Goal: Transaction & Acquisition: Purchase product/service

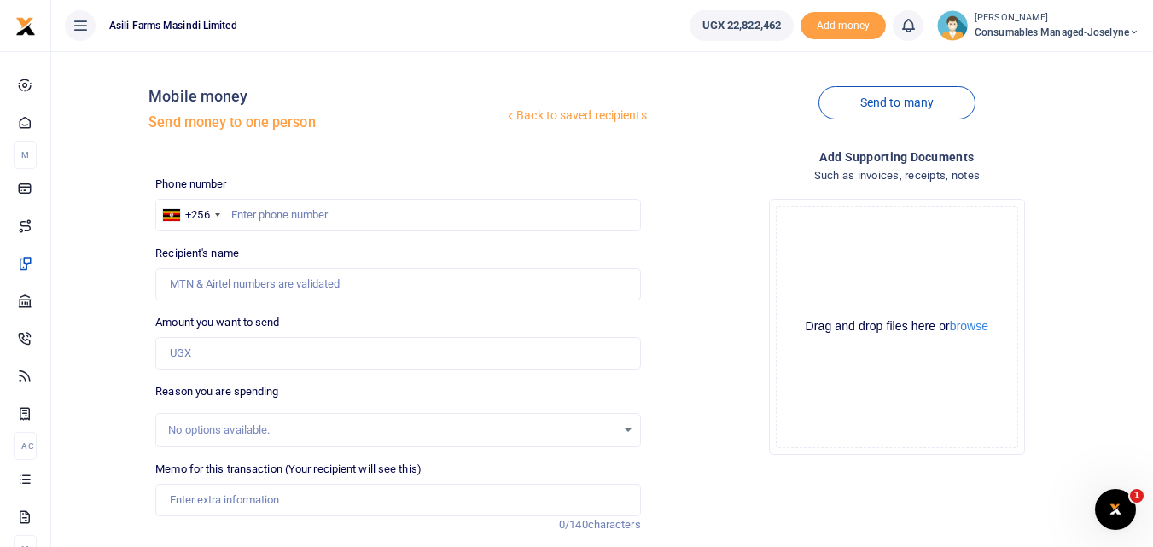
click at [564, 321] on div "Amount you want to send Amount is required." at bounding box center [397, 341] width 485 height 55
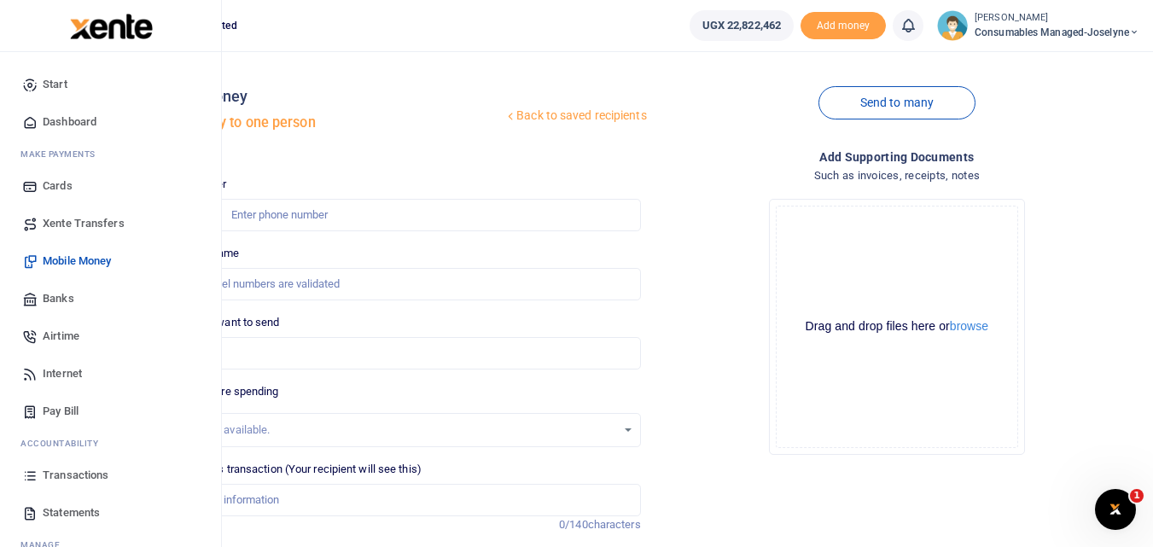
click at [25, 479] on icon at bounding box center [29, 475] width 15 height 15
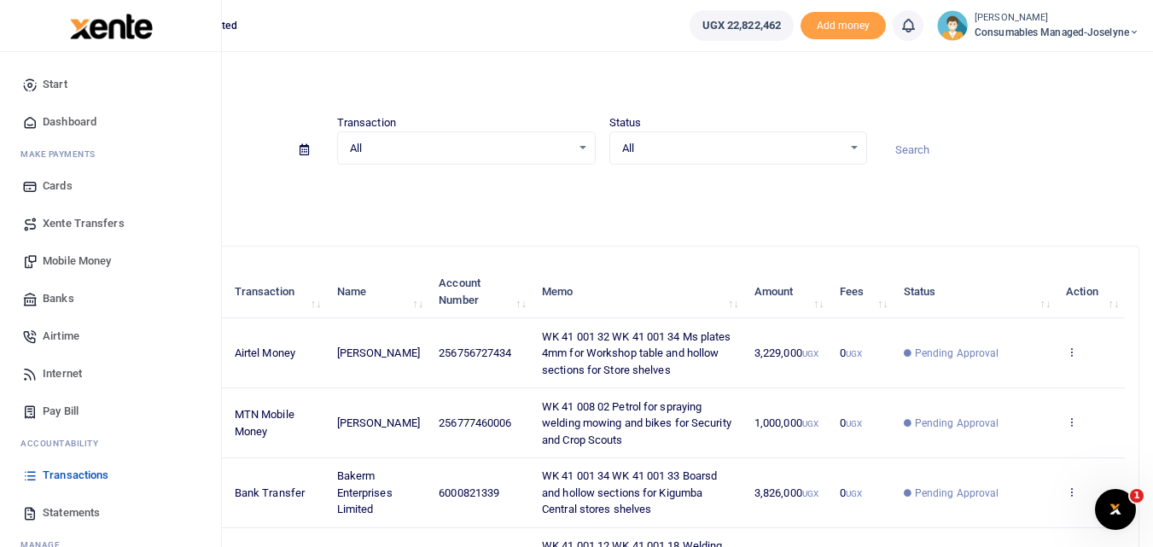
click at [58, 254] on span "Mobile Money" at bounding box center [77, 261] width 68 height 17
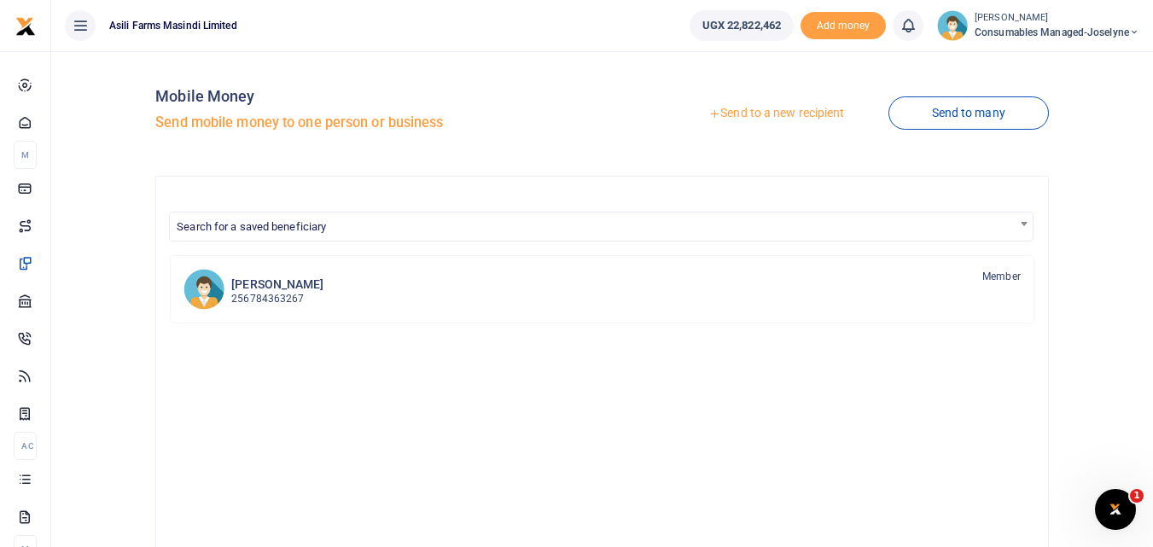
click at [58, 254] on div "Mobile Money Send mobile money to one person or business Send to a new recipien…" at bounding box center [602, 449] width 1088 height 768
click at [755, 105] on link "Send to a new recipient" at bounding box center [776, 113] width 223 height 31
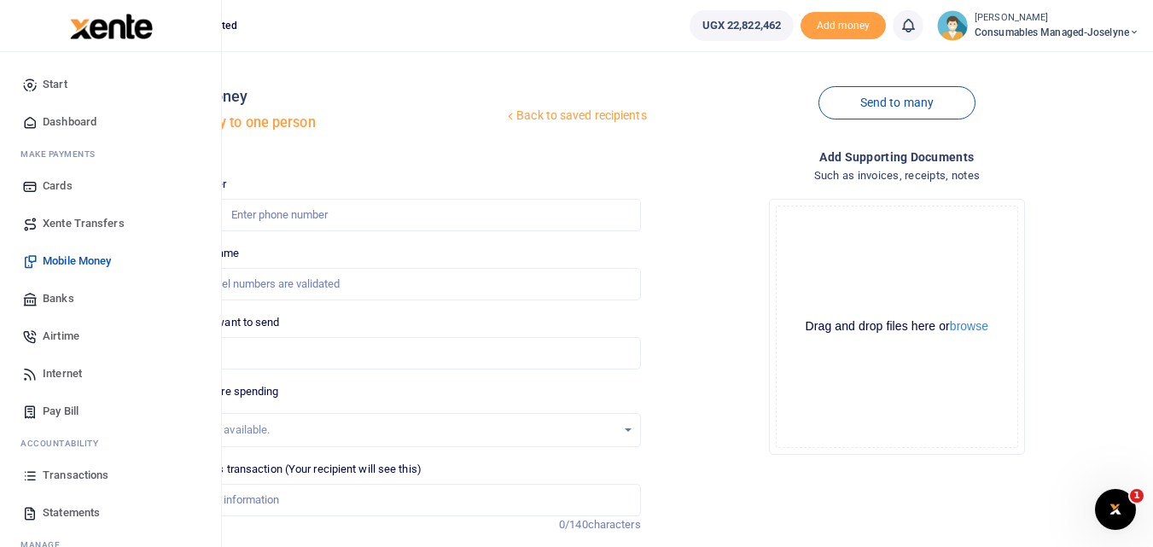
click at [26, 473] on icon at bounding box center [29, 475] width 15 height 15
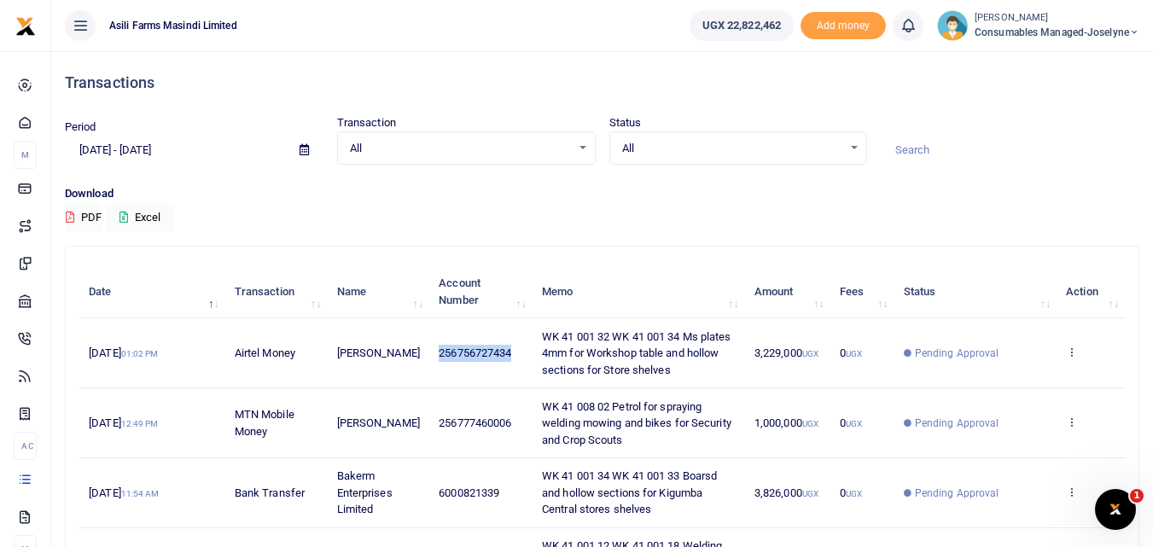
drag, startPoint x: 521, startPoint y: 348, endPoint x: 428, endPoint y: 366, distance: 93.9
click at [429, 366] on td "256756727434" at bounding box center [480, 353] width 103 height 70
copy span "256756727434"
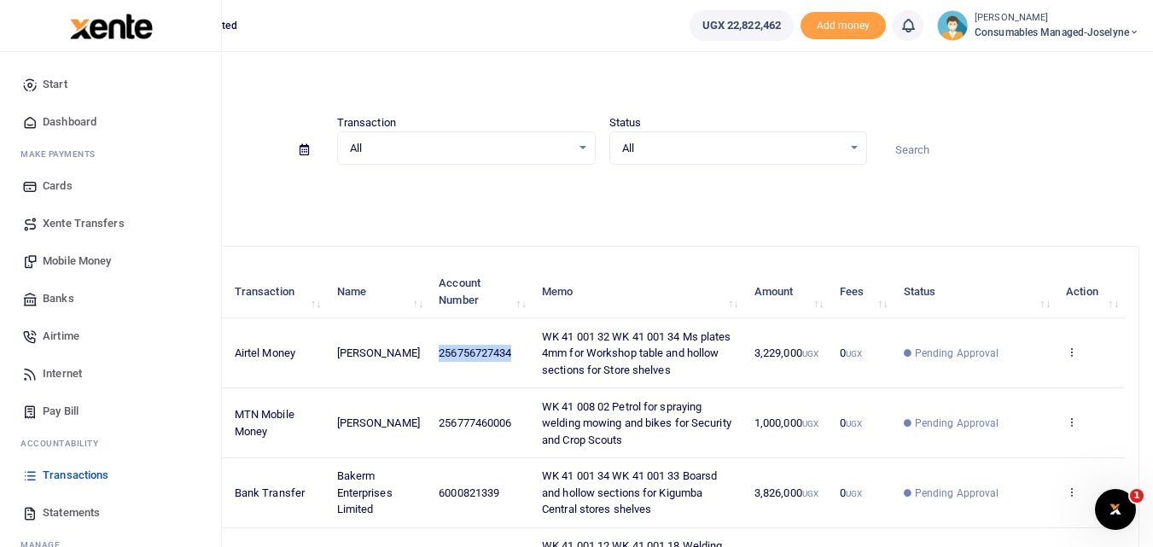
click at [71, 262] on span "Mobile Money" at bounding box center [77, 261] width 68 height 17
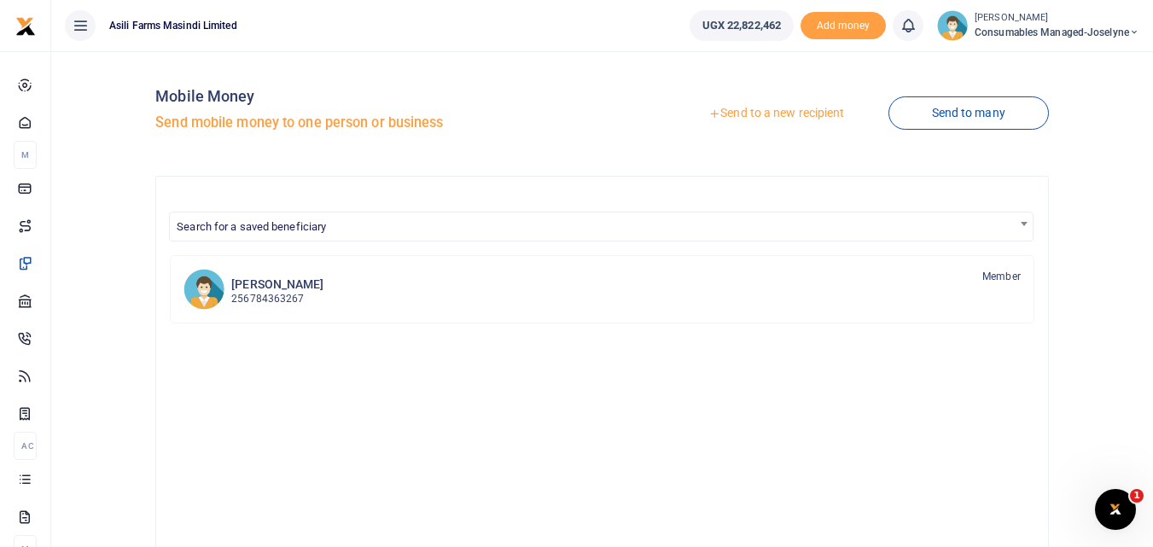
click at [783, 108] on link "Send to a new recipient" at bounding box center [776, 113] width 223 height 31
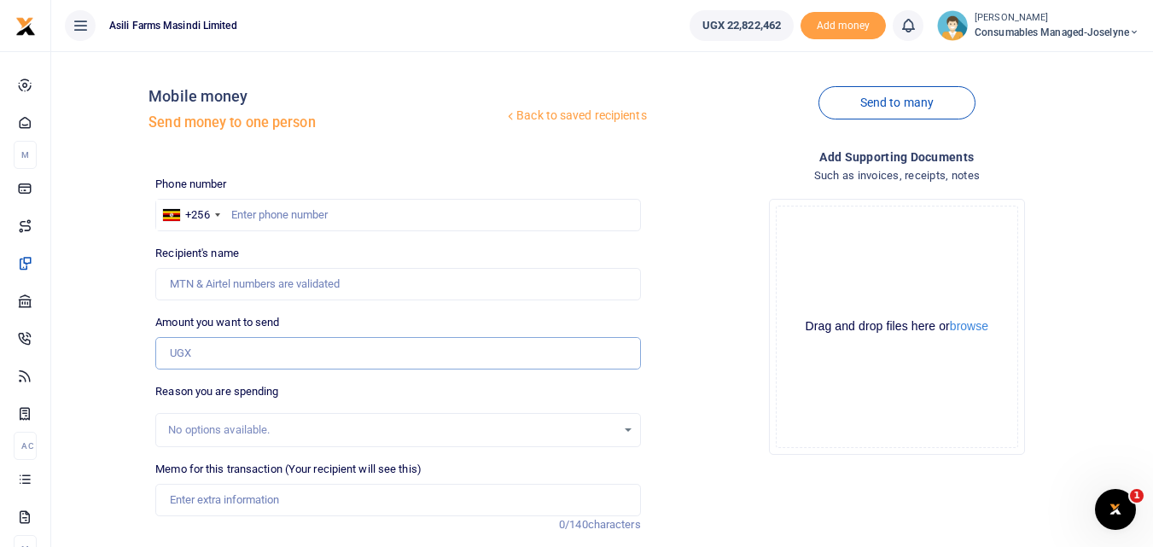
click at [197, 357] on input "Amount you want to send" at bounding box center [397, 353] width 485 height 32
paste input "256756727434"
type input "256756727434"
click at [248, 207] on input "text" at bounding box center [397, 215] width 485 height 32
type input "756727434"
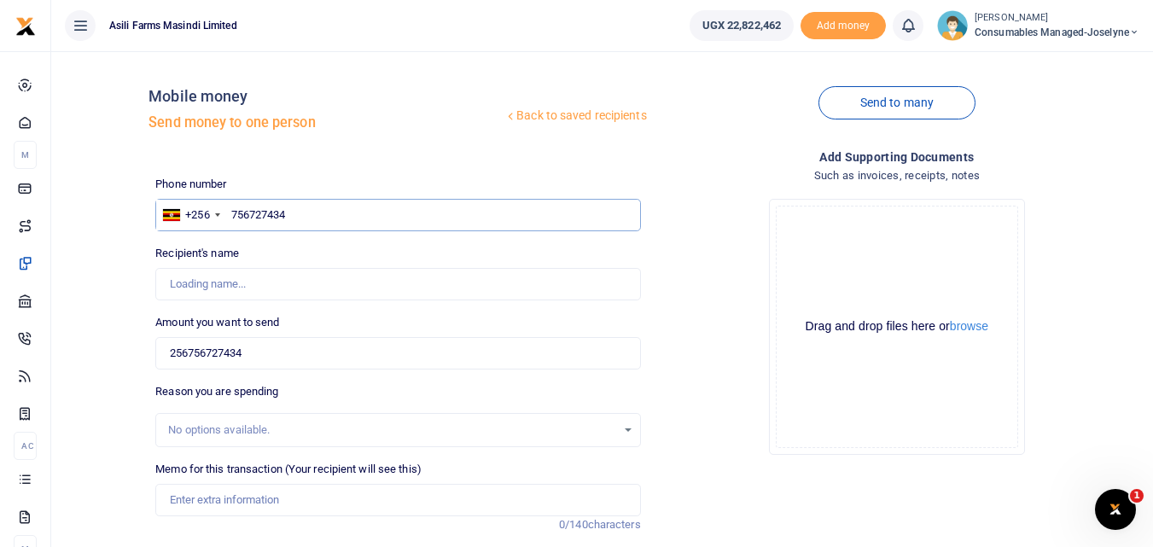
type input "[PERSON_NAME]"
type input "756727434"
click at [270, 352] on input "256756727434" at bounding box center [397, 353] width 485 height 32
type input "2"
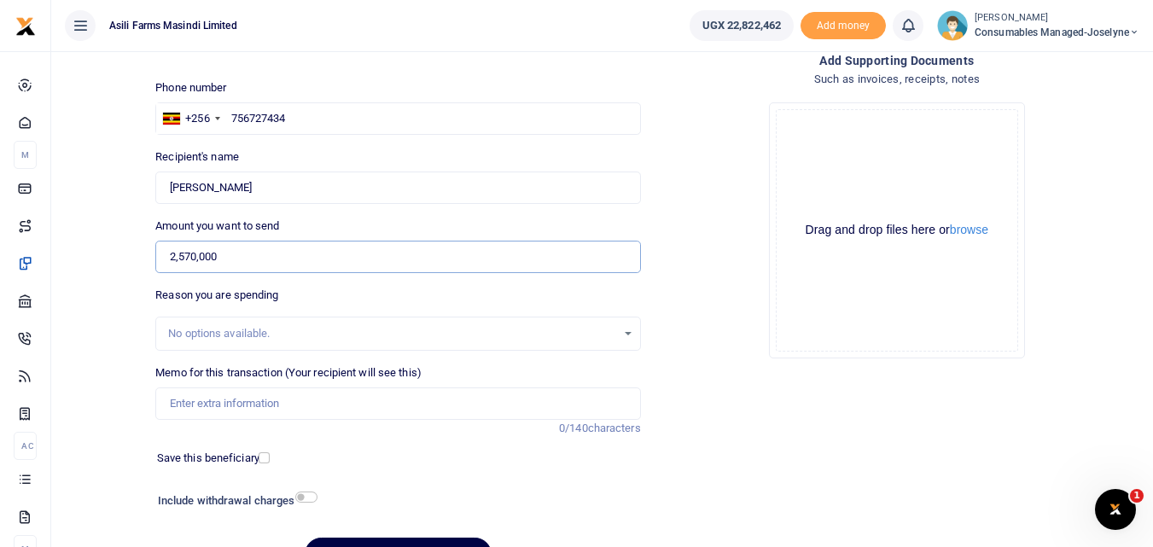
scroll to position [107, 0]
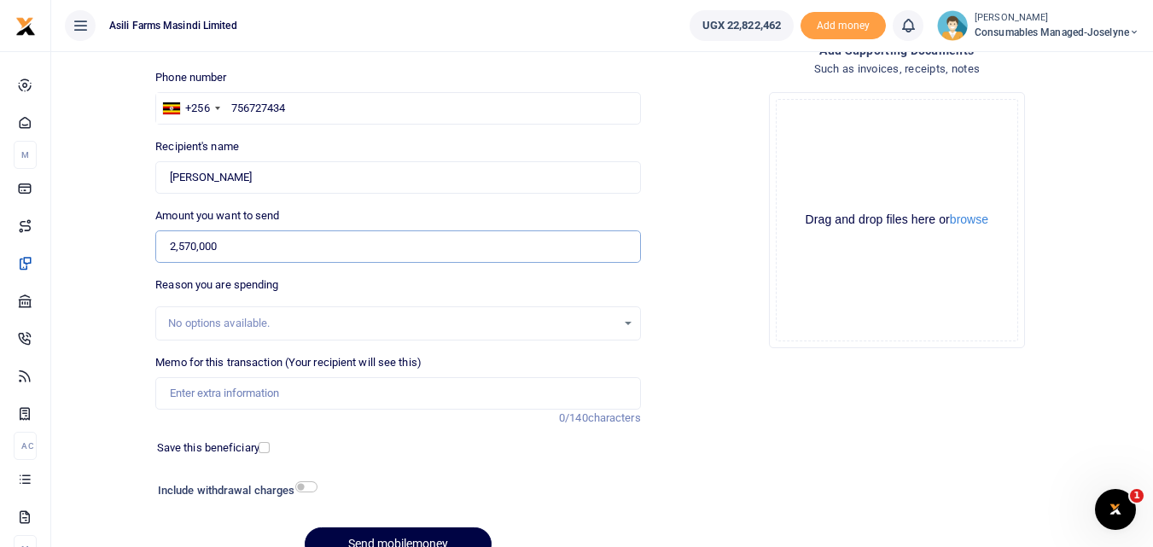
type input "2,570,000"
click at [230, 399] on input "Memo for this transaction (Your recipient will see this)" at bounding box center [397, 393] width 485 height 32
paste input "WK 41 /001 / 33"
paste input "WK 41 /001 / 21"
click at [249, 384] on input "WK 41 /001 / 33 WK 41 /001 / 21" at bounding box center [397, 393] width 485 height 32
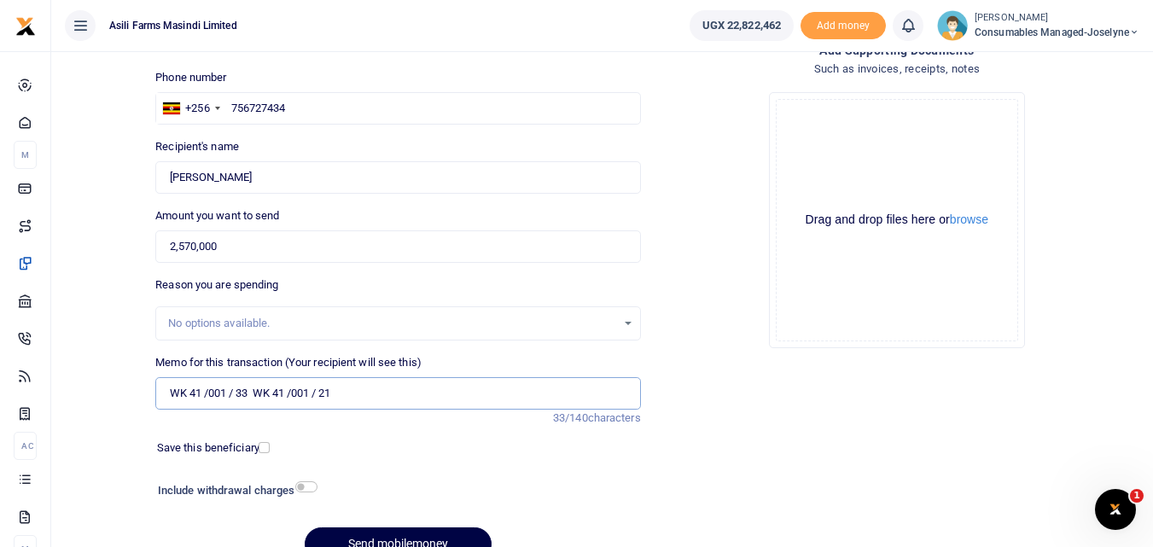
click at [369, 392] on input "WK 41 /001 / 33 WK 41 /001 / 21" at bounding box center [397, 393] width 485 height 32
paste input "WK 41 /001 / 20"
drag, startPoint x: 527, startPoint y: 435, endPoint x: 375, endPoint y: 396, distance: 156.9
click at [375, 396] on input "WK 41 /001 / 33 WK 41 /001 / 21" at bounding box center [397, 393] width 485 height 32
paste input "WK 41 /001 / 18"
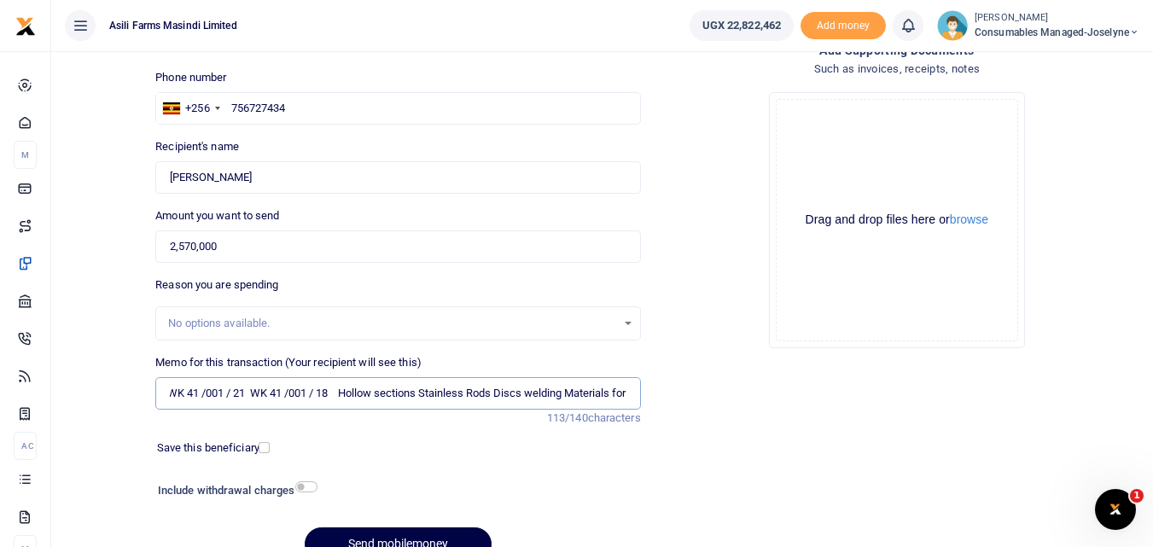
scroll to position [0, 104]
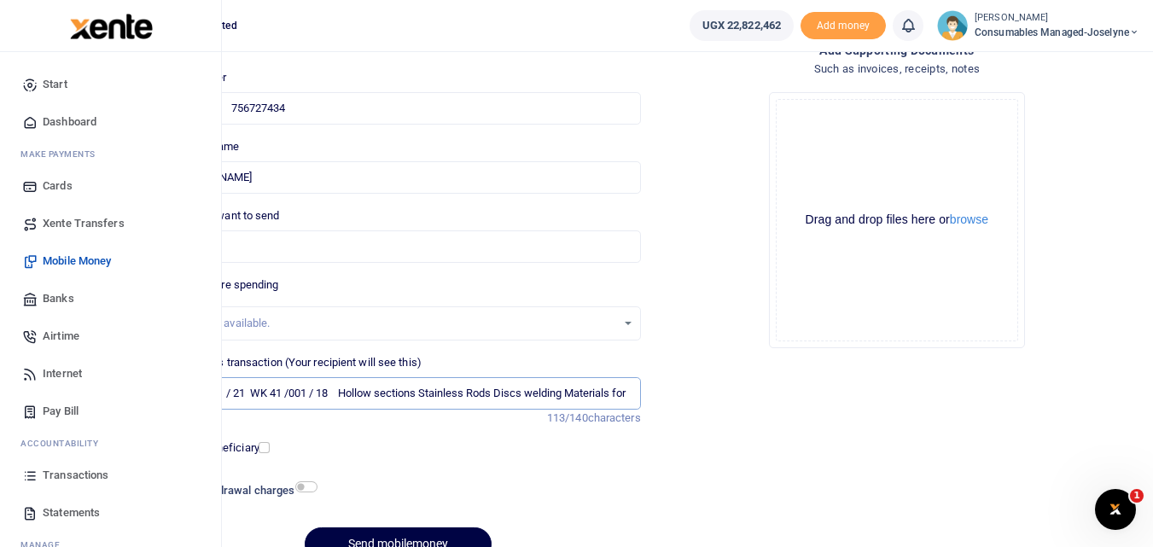
type input "WK 41 /001 / 33 WK 41 /001 / 21 WK 41 /001 / 18 Hollow sections Stainless Rods …"
click at [26, 475] on icon at bounding box center [29, 475] width 15 height 15
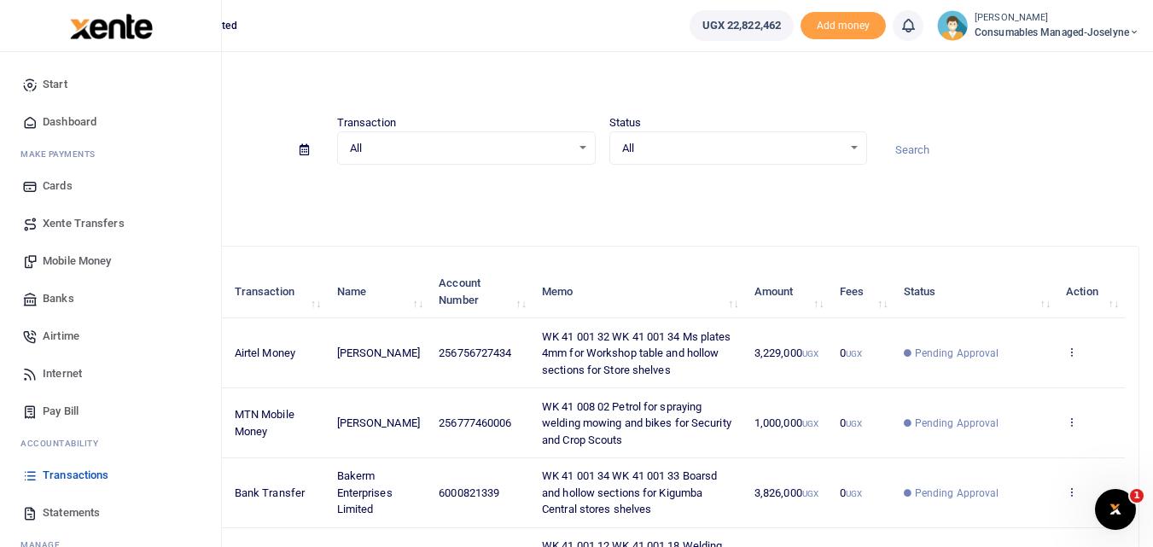
click at [50, 251] on link "Mobile Money" at bounding box center [111, 261] width 194 height 38
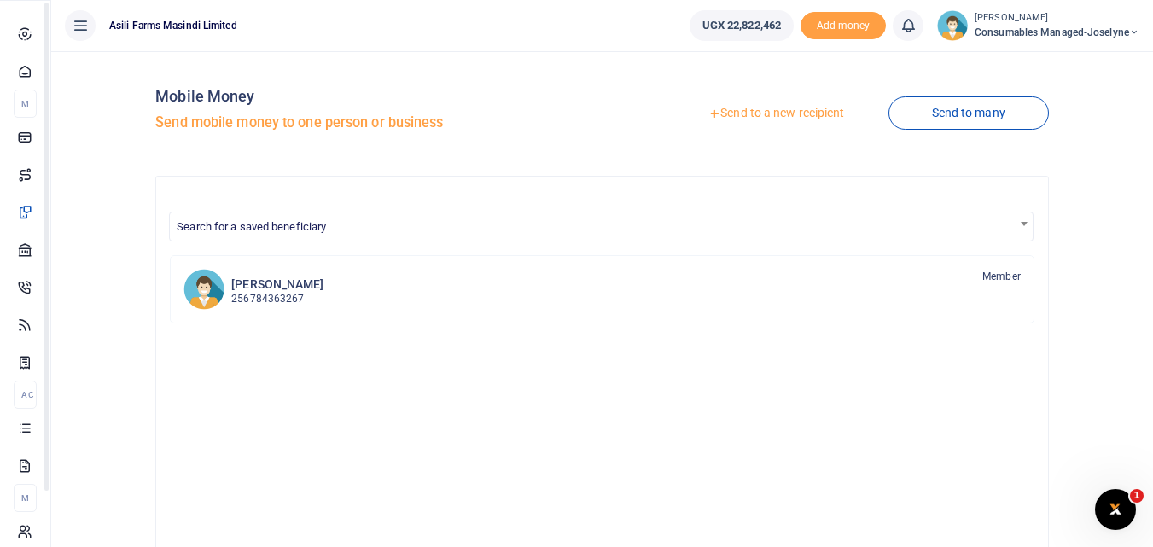
click at [24, 435] on icon at bounding box center [24, 427] width 15 height 15
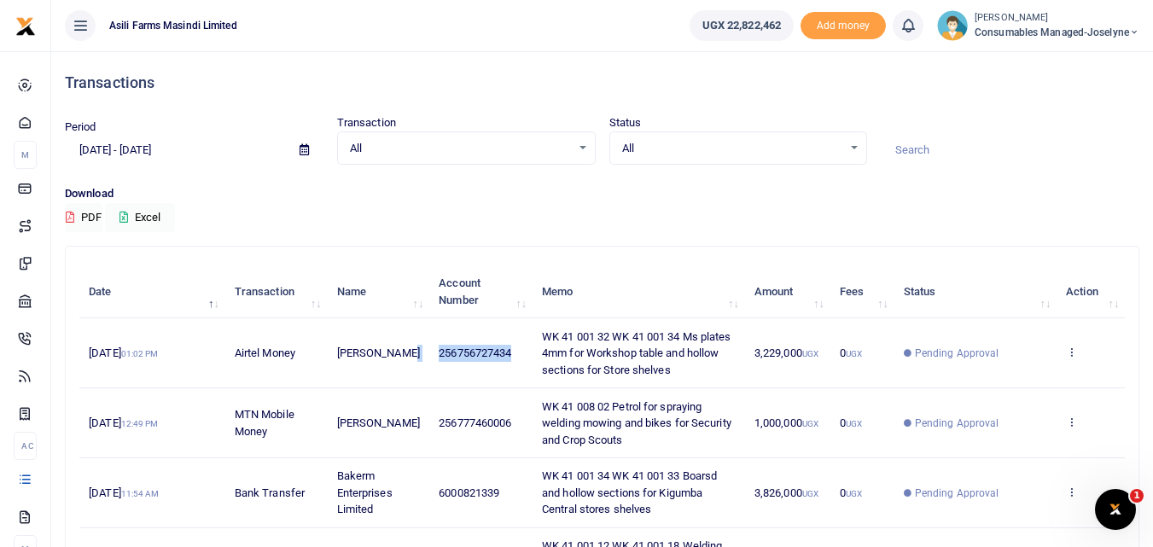
drag, startPoint x: 520, startPoint y: 351, endPoint x: 417, endPoint y: 362, distance: 103.0
click at [417, 362] on tr "6th Oct 2025 01:02 PM Airtel Money Ivan Kalanzi 256756727434 WK 41 001 32 WK 41…" at bounding box center [602, 353] width 1046 height 70
copy tr "256756727434"
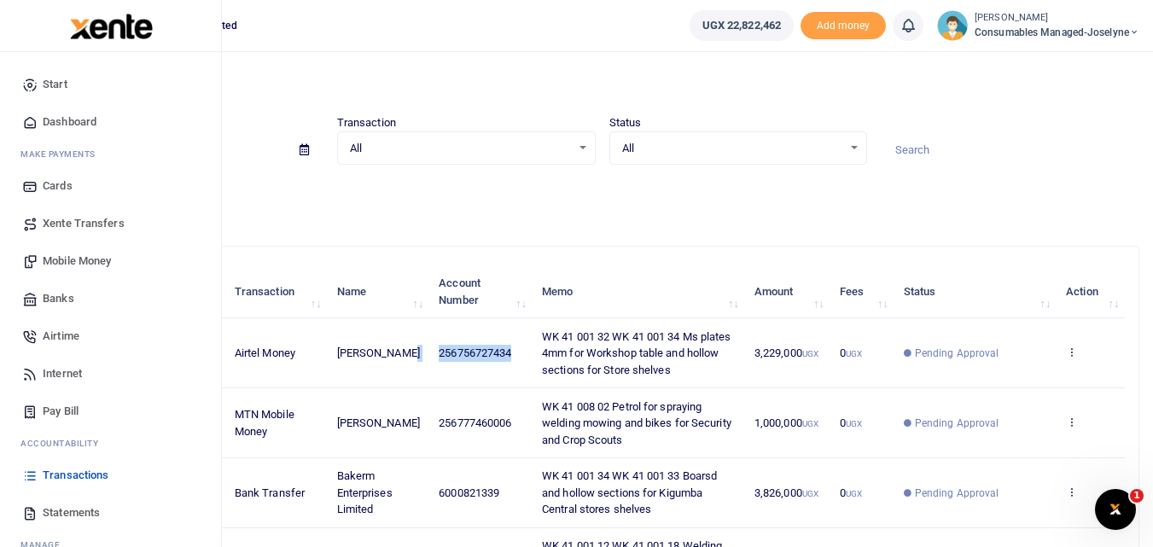
click at [61, 252] on link "Mobile Money" at bounding box center [111, 261] width 194 height 38
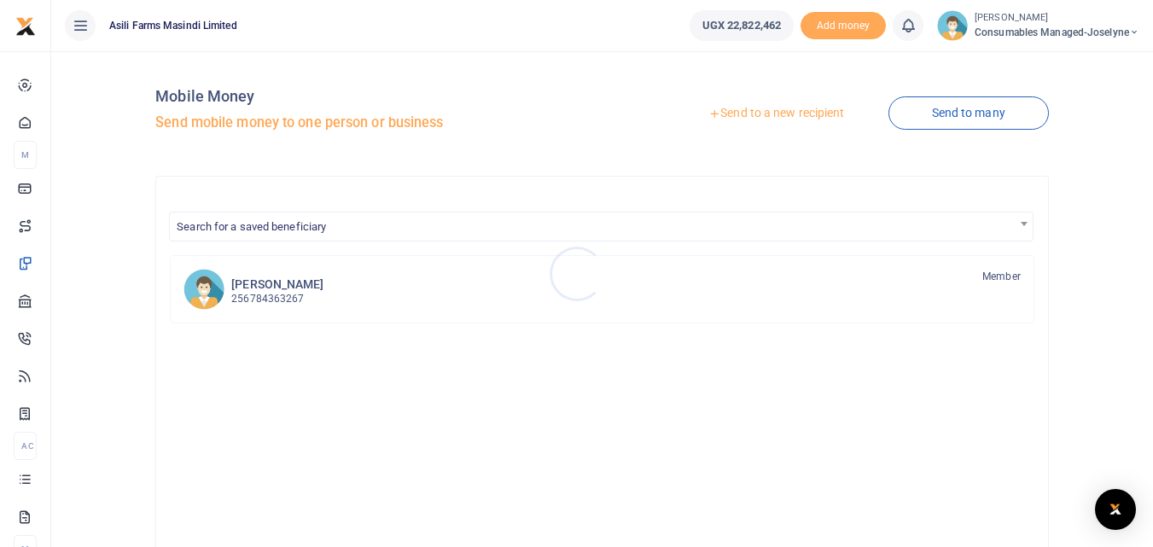
click at [751, 115] on div at bounding box center [576, 273] width 1153 height 547
click at [751, 115] on link "Send to a new recipient" at bounding box center [776, 113] width 223 height 31
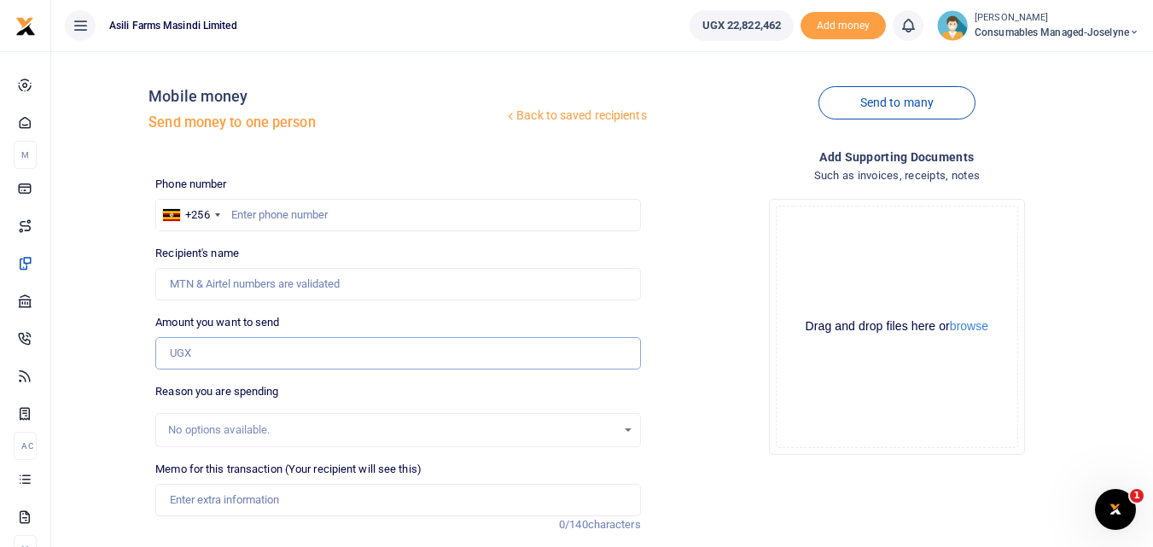
click at [182, 365] on input "Amount you want to send" at bounding box center [397, 353] width 485 height 32
paste input "256756727434"
type input "256756727434"
click at [240, 210] on input "text" at bounding box center [397, 215] width 485 height 32
type input "756727434"
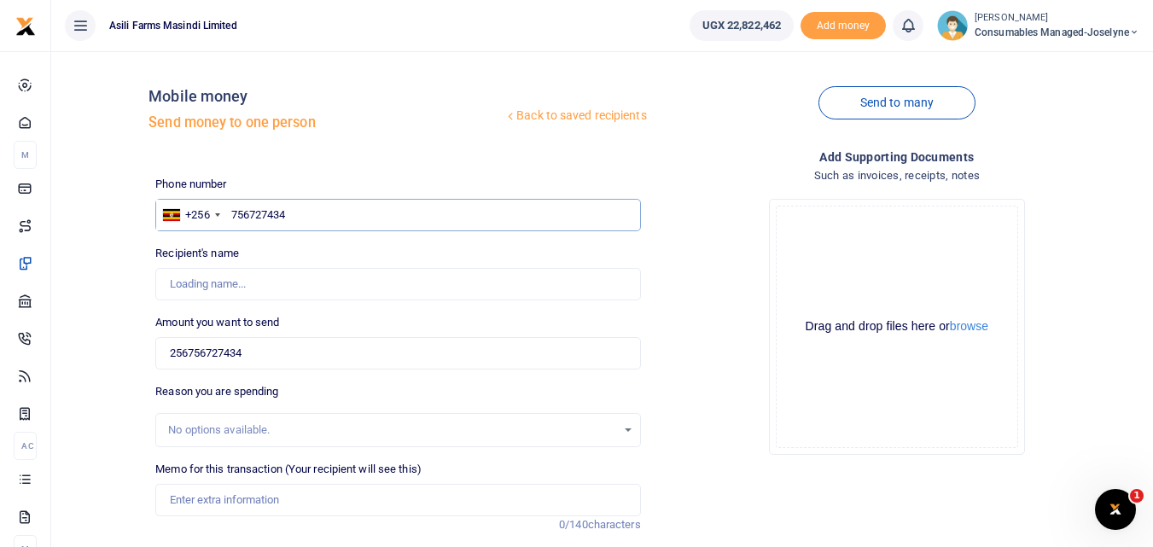
type input "Ivan Kalanzi"
type input "756727434"
click at [319, 359] on input "256756727434" at bounding box center [397, 353] width 485 height 32
type input "2"
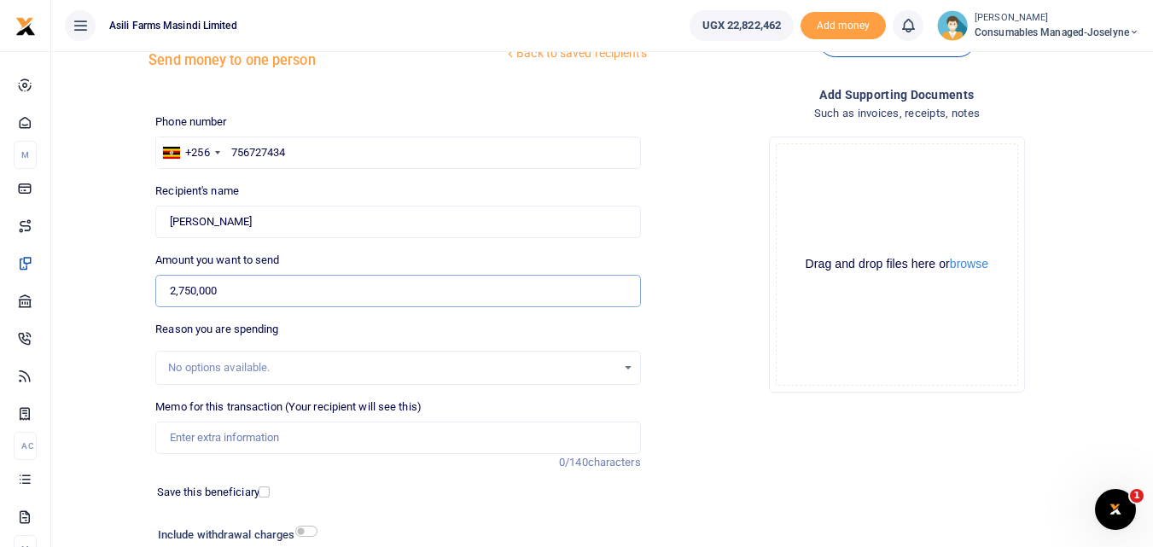
scroll to position [65, 0]
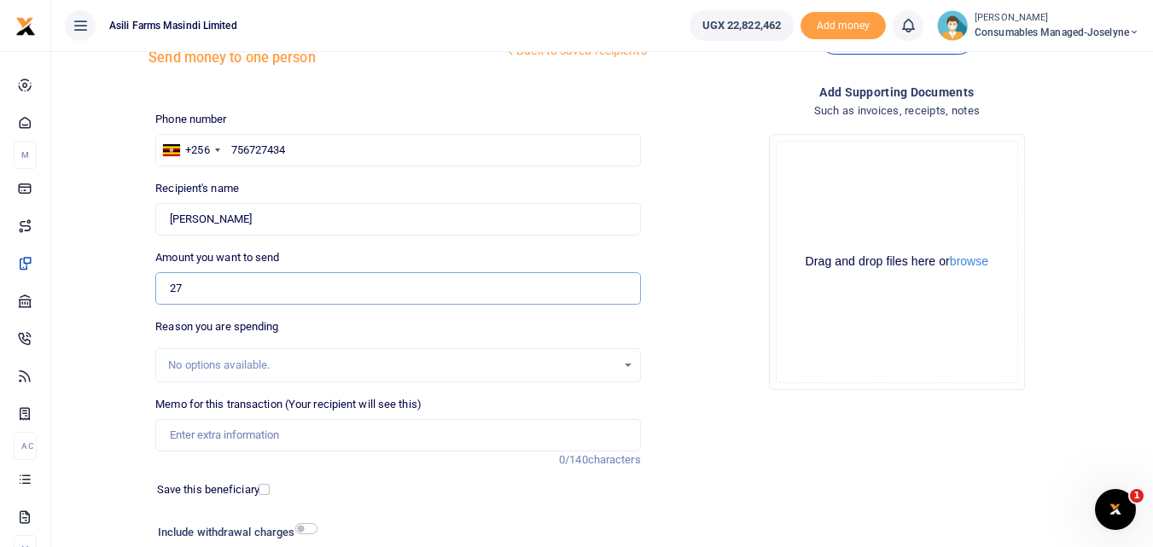
type input "2"
type input "2,570,000"
click at [250, 439] on input "Memo for this transaction (Your recipient will see this)" at bounding box center [397, 435] width 485 height 32
click at [168, 428] on input "Memo for this transaction (Your recipient will see this)" at bounding box center [397, 435] width 485 height 32
paste input "WK 41 /001 / 18"
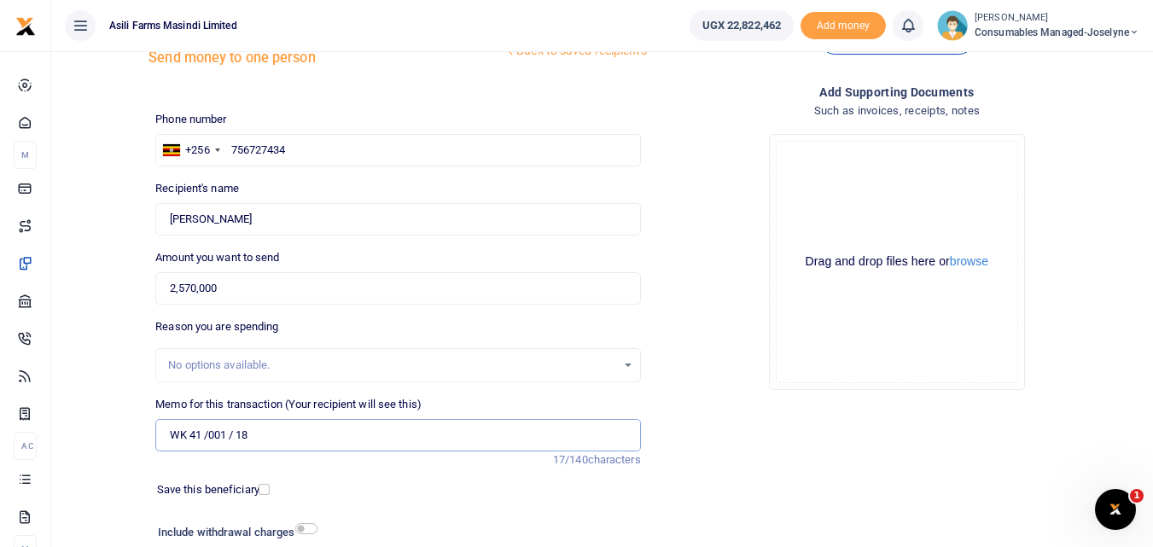
paste input "WK 41 /001 / 21"
click at [341, 440] on input "WK 41 /001 / 18 WK 41 /001 / 21" at bounding box center [397, 435] width 485 height 32
paste input "WK 41 /001 / 12"
click at [337, 437] on input "WK 41 /001 / 18 WK 41 /001 / 21 WK 41 /001 / 12" at bounding box center [397, 435] width 485 height 32
click at [411, 438] on input "WK 41 /001 / 18 WK 41 /001 / 21 WK 41 /001 / 12" at bounding box center [397, 435] width 485 height 32
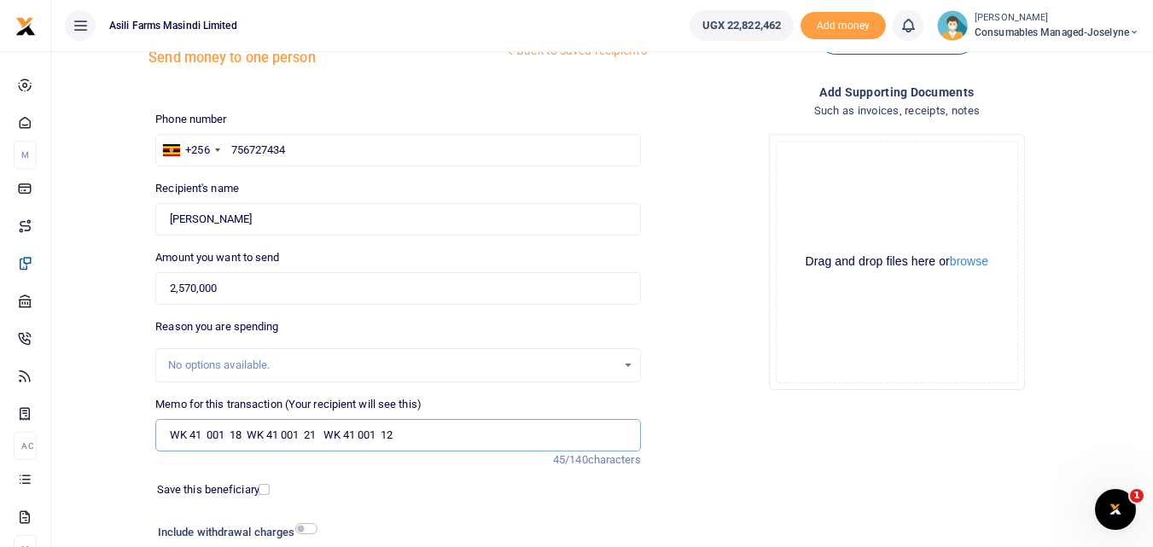
click at [419, 434] on input "WK 41 001 18 WK 41 001 21 WK 41 001 12" at bounding box center [397, 435] width 485 height 32
click at [204, 434] on input "WK 41 001 18 WK 41 001 21 WK 41 001 12 Hollow sections Stainless and Pipes weld…" at bounding box center [397, 435] width 485 height 32
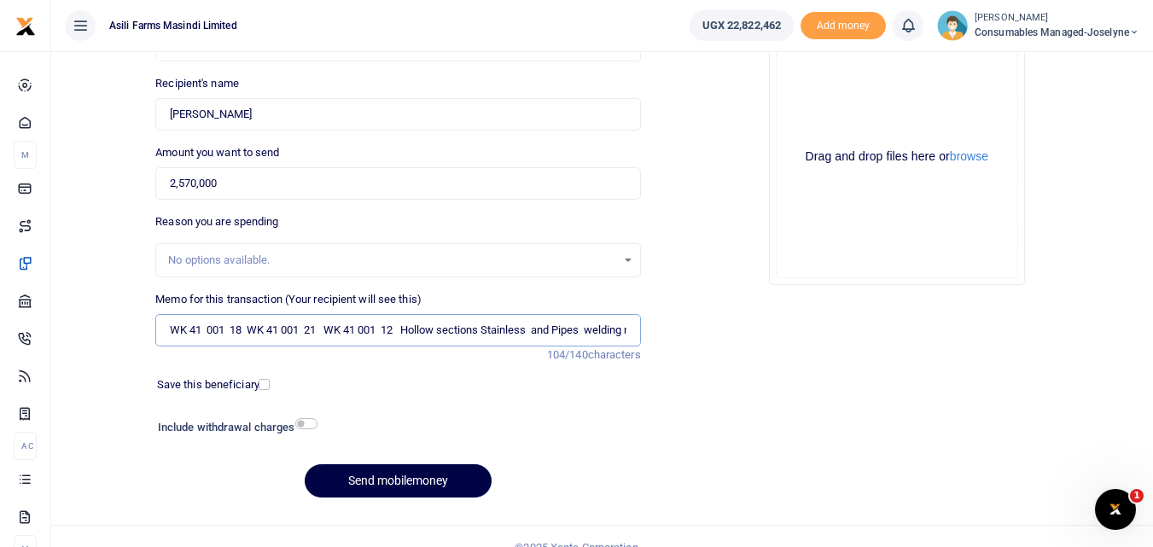
scroll to position [192, 0]
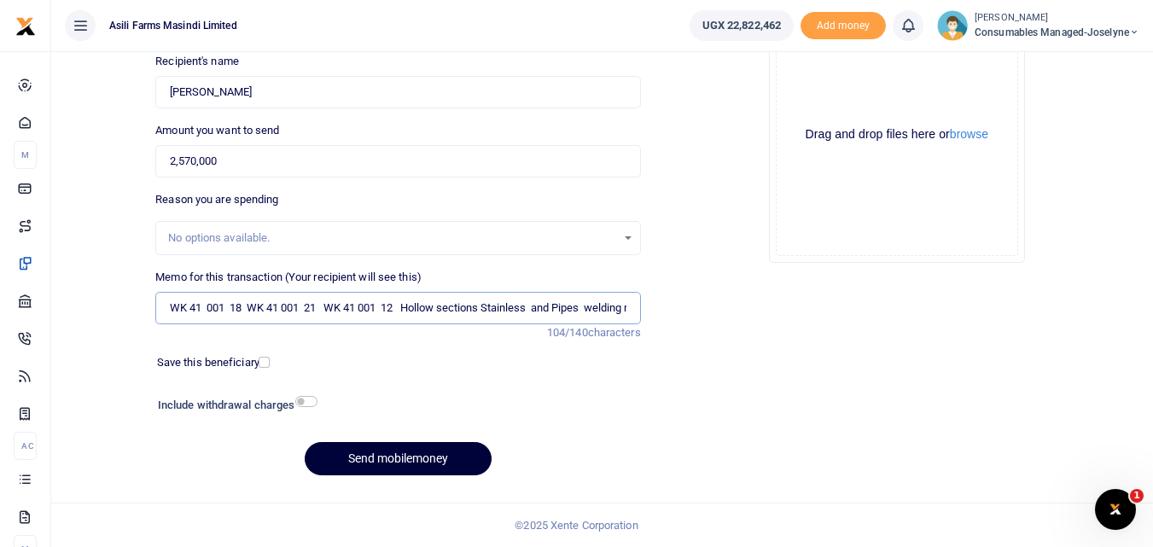
type input "WK 41 001 18 WK 41 001 21 WK 41 001 12 Hollow sections Stainless and Pipes weld…"
click at [356, 446] on button "Send mobilemoney" at bounding box center [398, 458] width 187 height 33
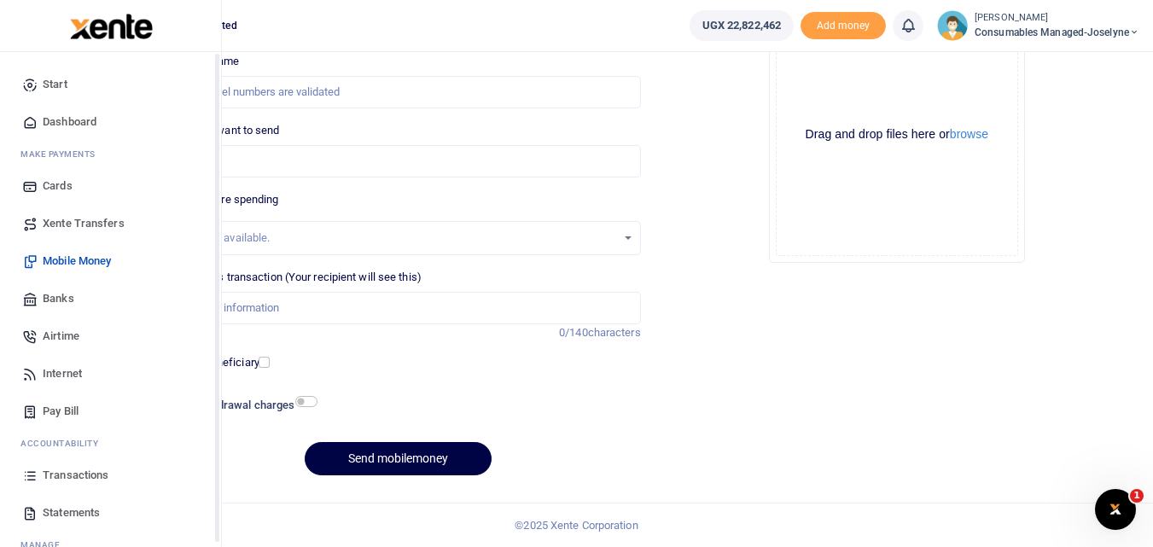
click at [32, 475] on icon at bounding box center [29, 475] width 15 height 15
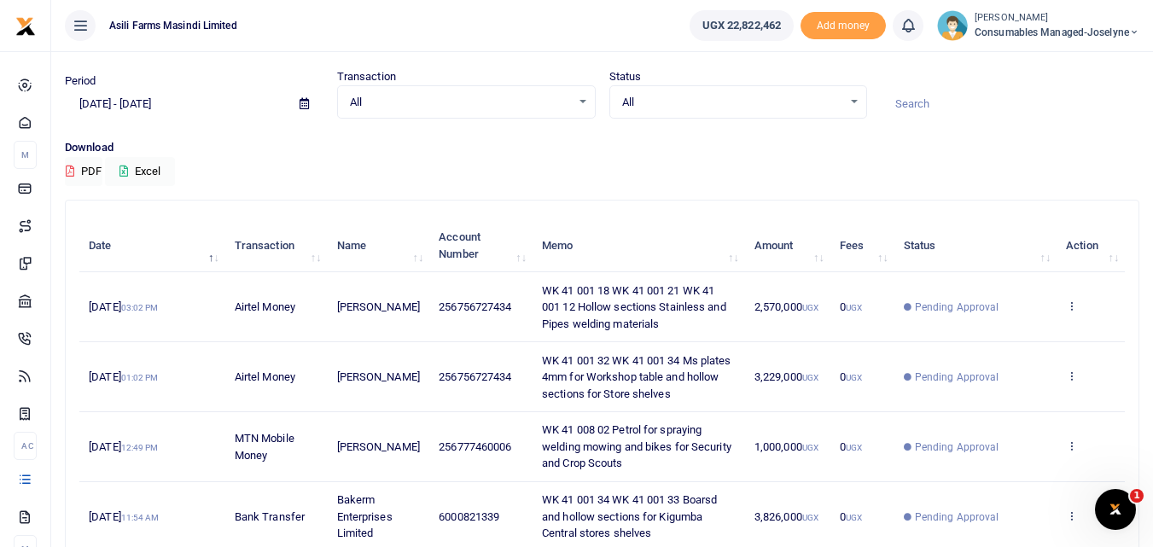
scroll to position [43, 0]
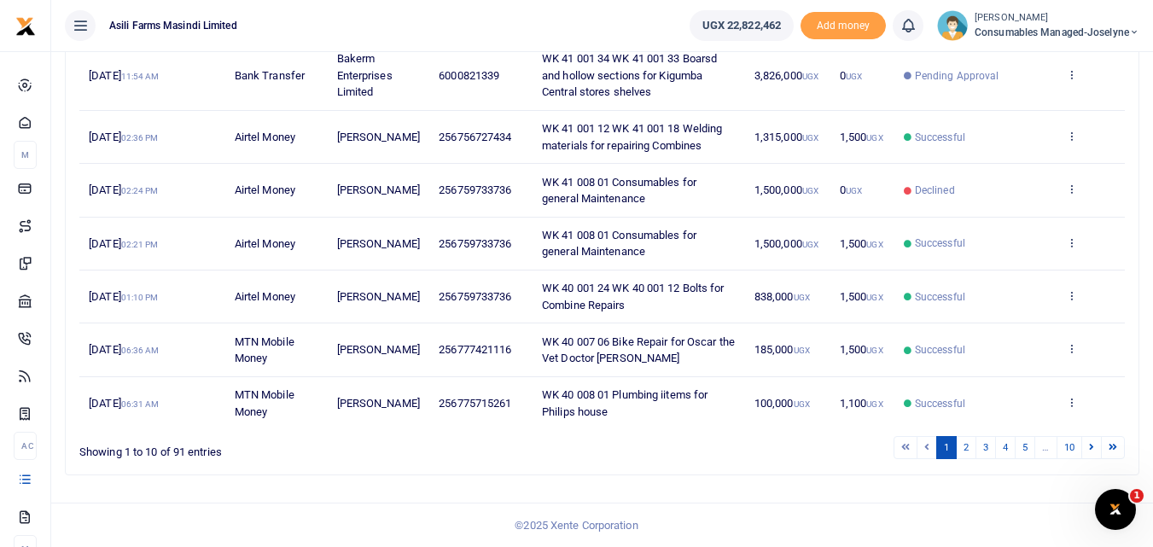
scroll to position [479, 0]
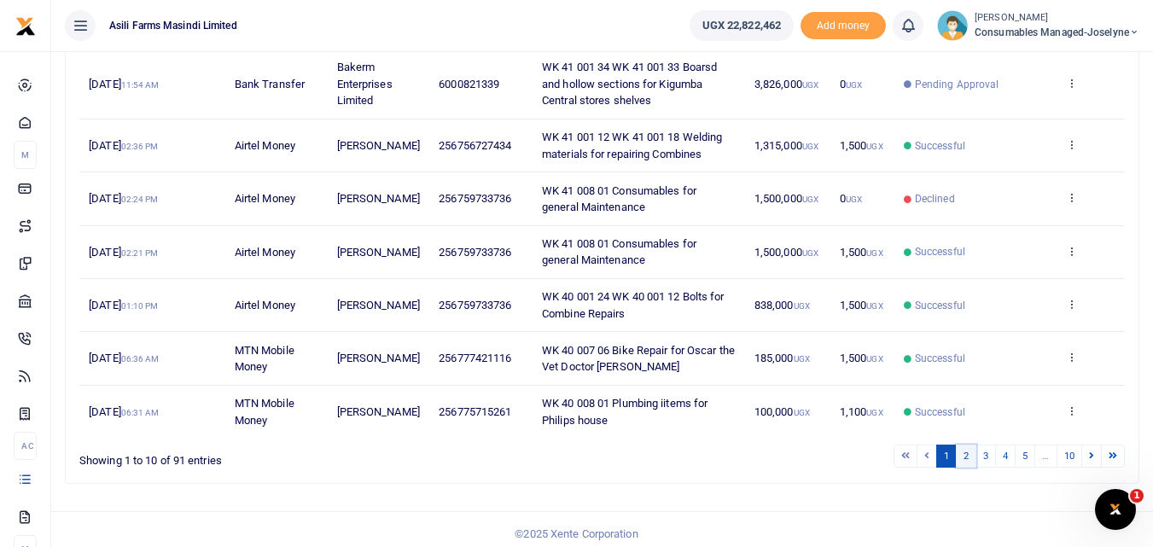
click at [961, 456] on link "2" at bounding box center [966, 456] width 20 height 23
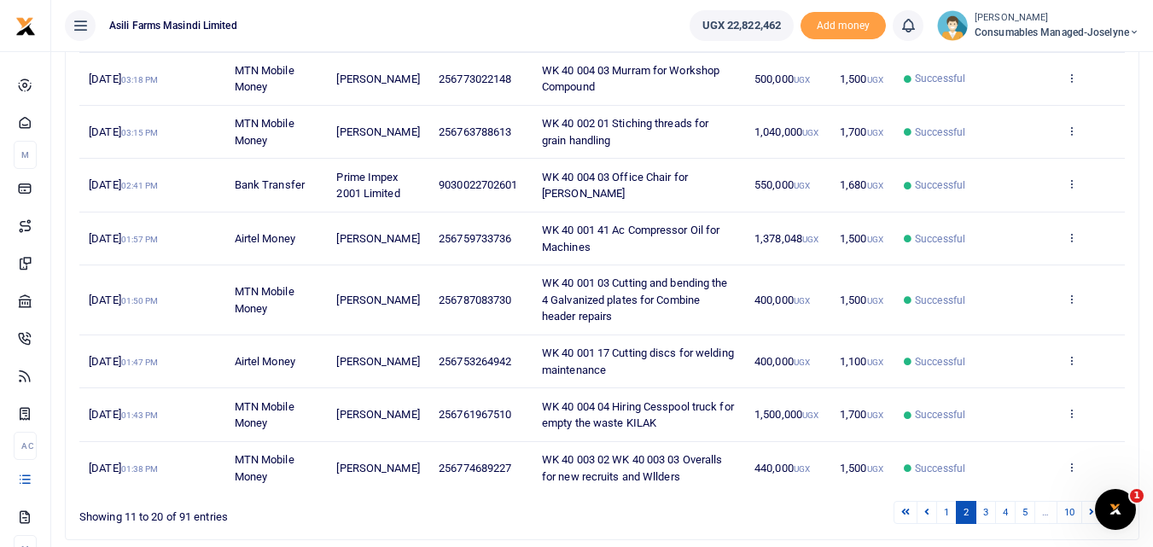
scroll to position [431, 0]
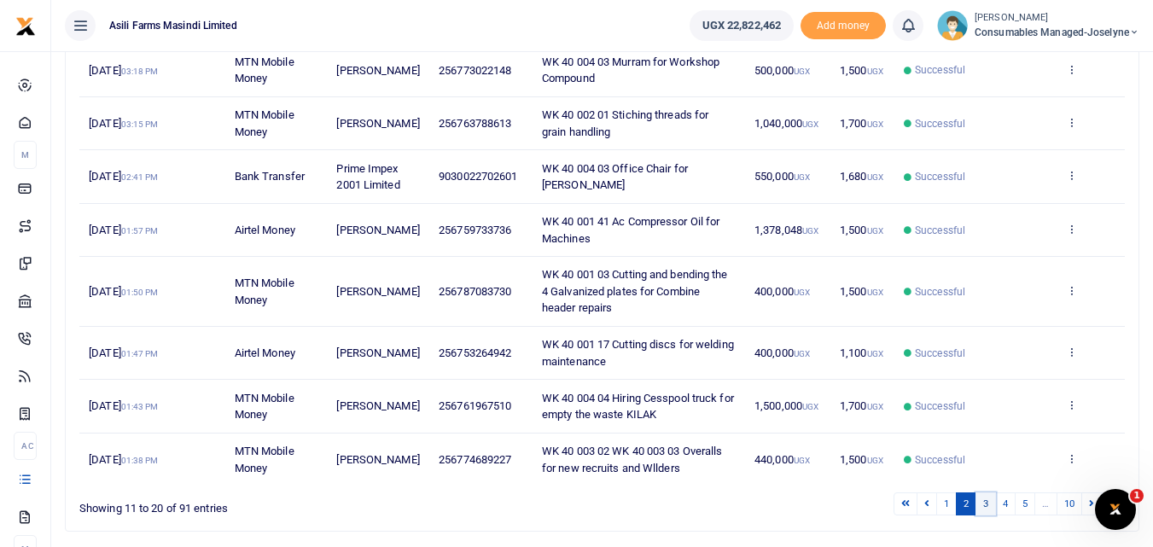
click at [985, 493] on link "3" at bounding box center [986, 504] width 20 height 23
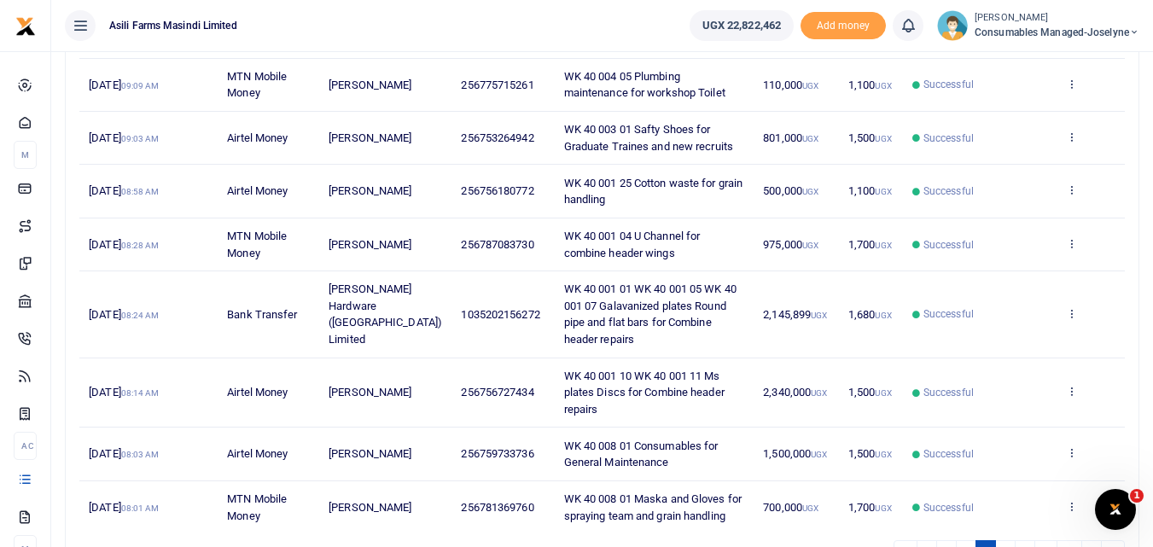
scroll to position [487, 0]
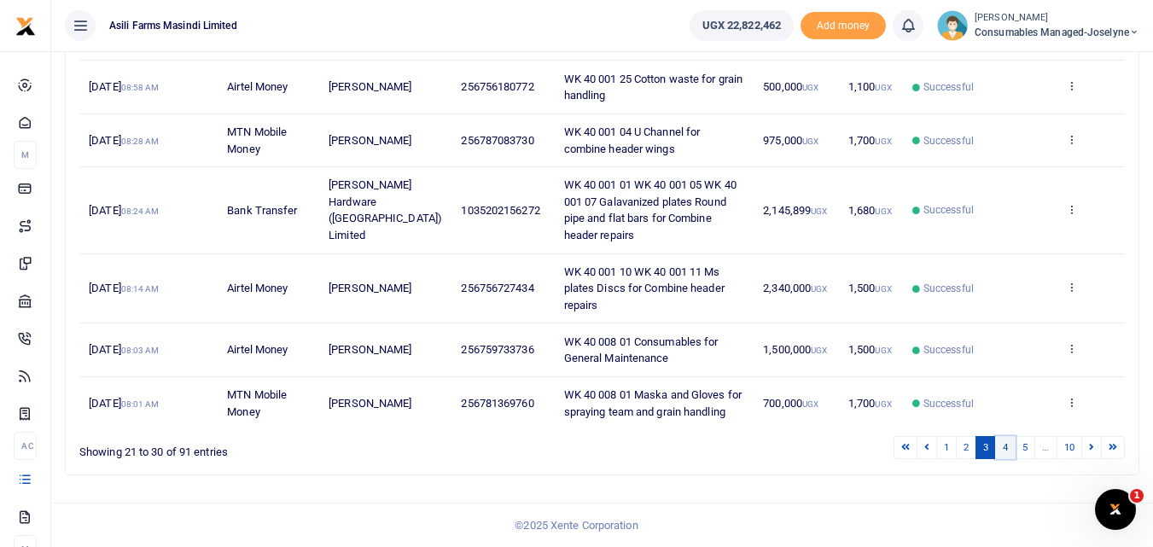
click at [1003, 452] on link "4" at bounding box center [1005, 447] width 20 height 23
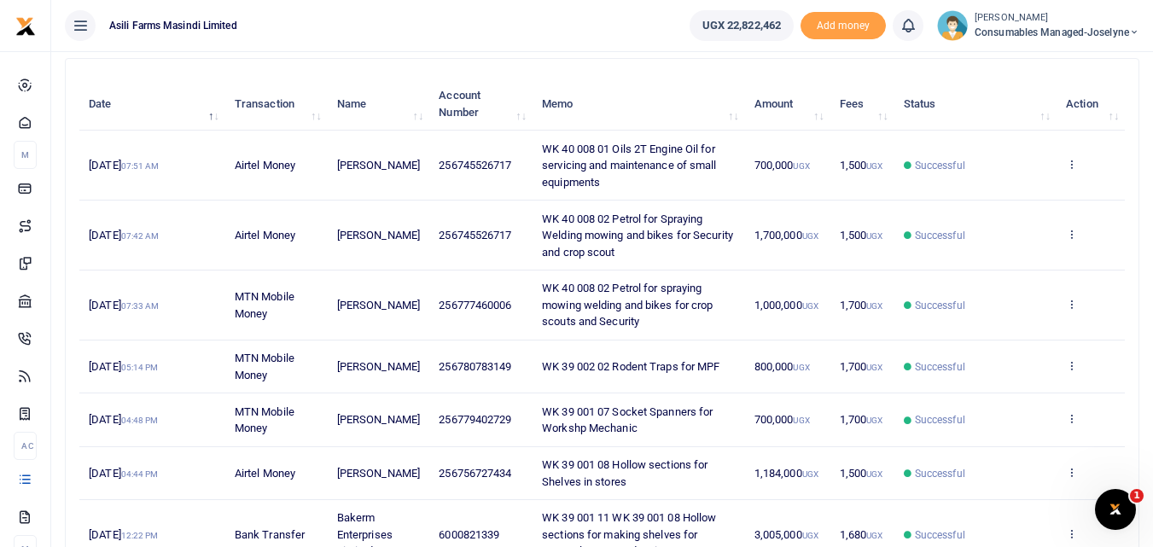
scroll to position [172, 0]
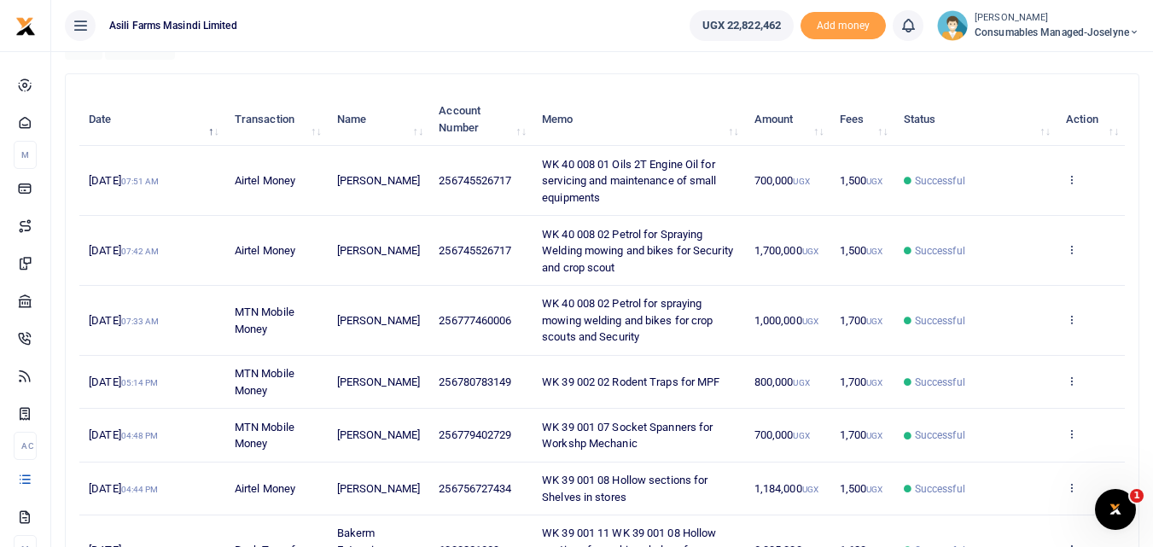
drag, startPoint x: 520, startPoint y: 245, endPoint x: 420, endPoint y: 256, distance: 100.5
click at [420, 256] on tr "29th Sep 2025 07:42 AM Airtel Money Betty Namukasa 256745526717 WK 40 008 02 Pe…" at bounding box center [602, 251] width 1046 height 70
copy tr "256745526717"
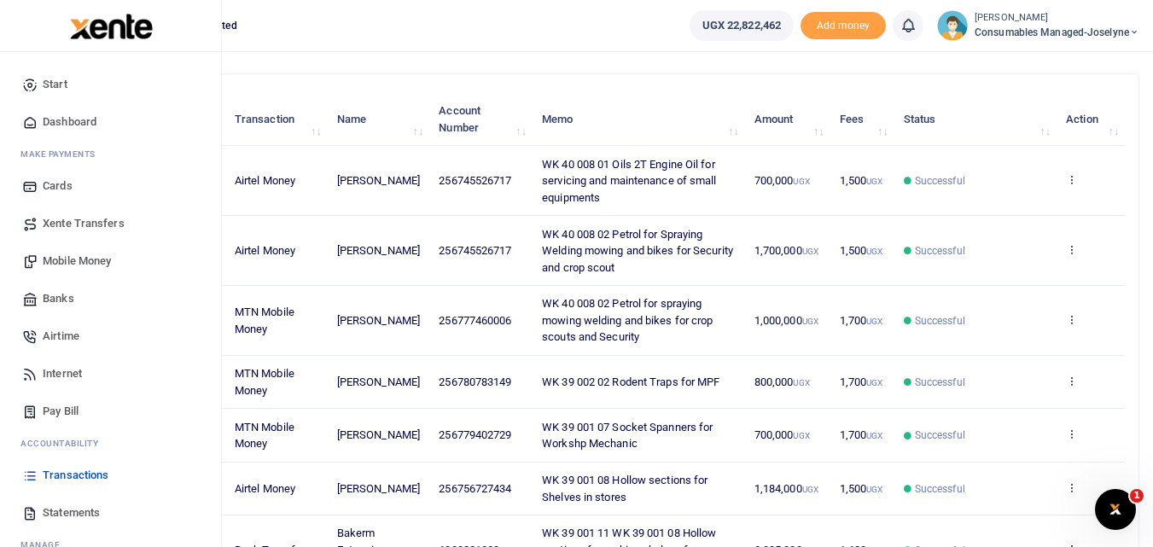
click at [83, 255] on span "Mobile Money" at bounding box center [77, 261] width 68 height 17
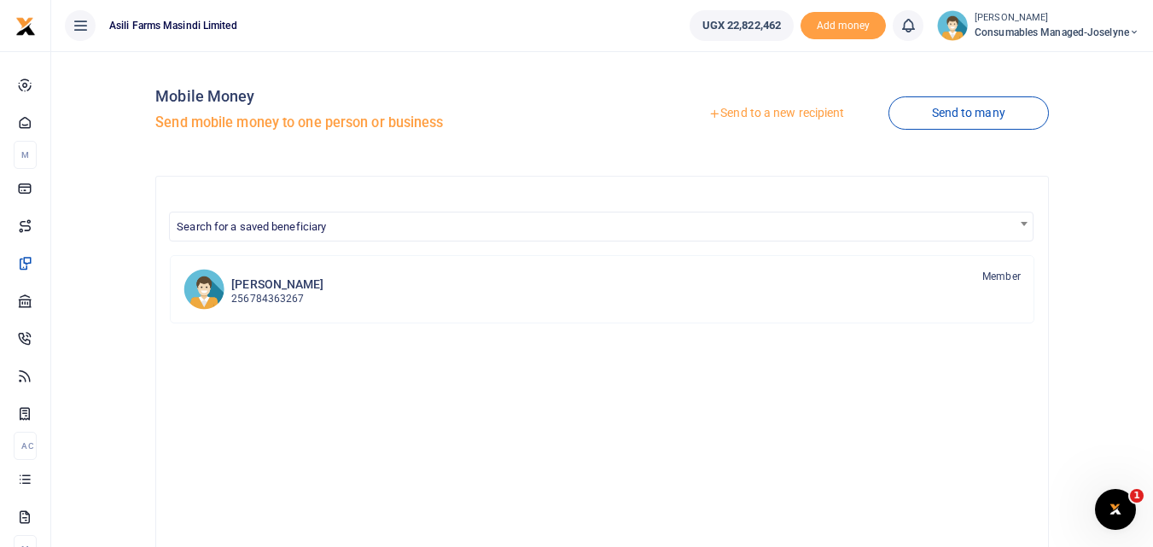
click at [776, 117] on link "Send to a new recipient" at bounding box center [776, 113] width 223 height 31
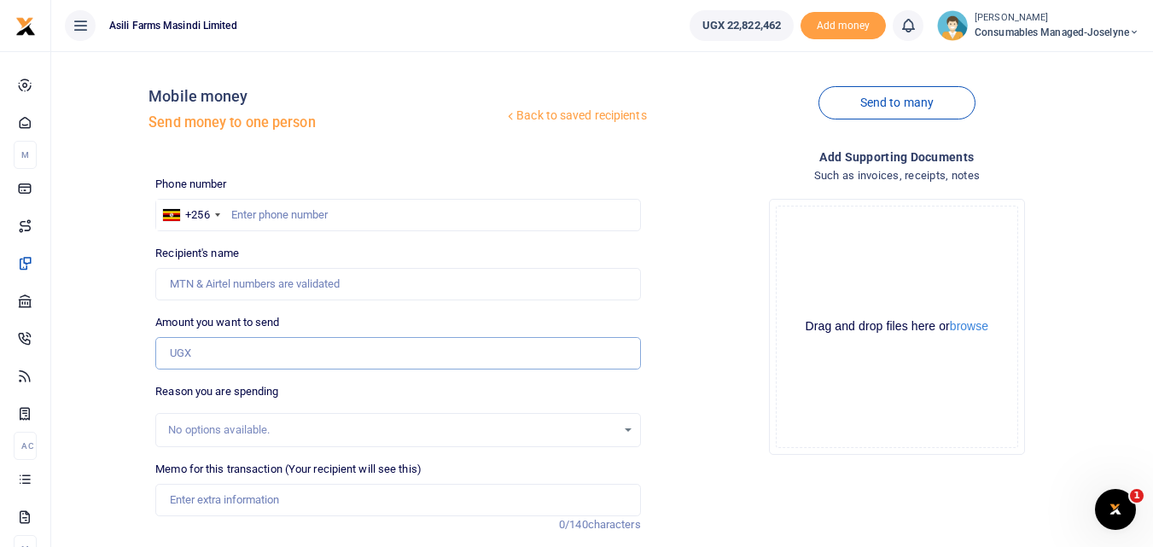
click at [201, 357] on input "Amount you want to send" at bounding box center [397, 353] width 485 height 32
paste input "256745526717"
type input "256745526717"
click at [276, 217] on input "text" at bounding box center [397, 215] width 485 height 32
type input "7455526717"
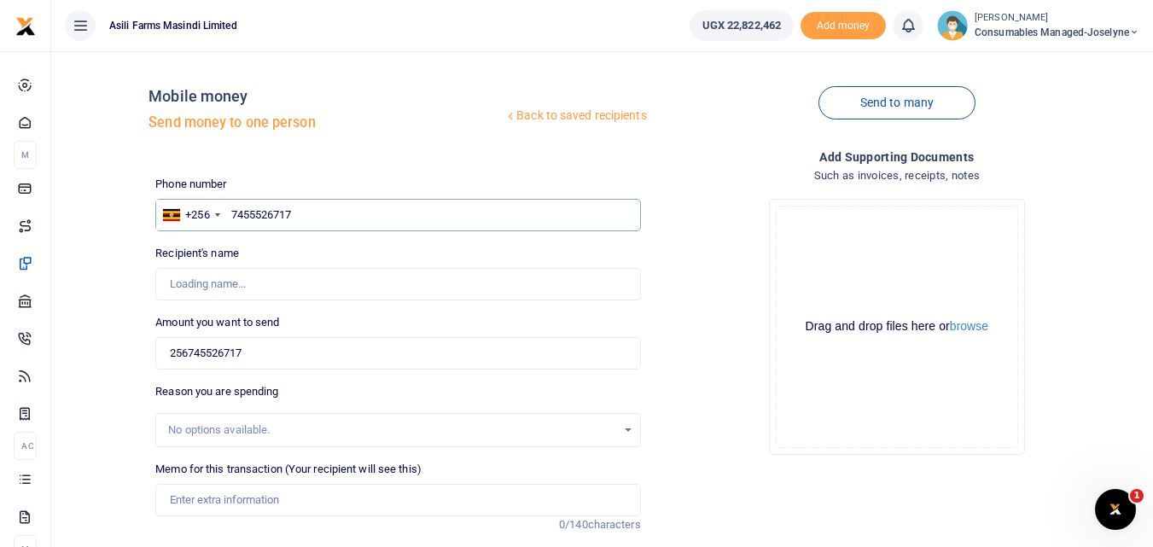
type input "Abdu Ssebulime"
type input "7"
type input "745526717"
click at [294, 347] on input "256745526717" at bounding box center [397, 353] width 485 height 32
type input "[PERSON_NAME]"
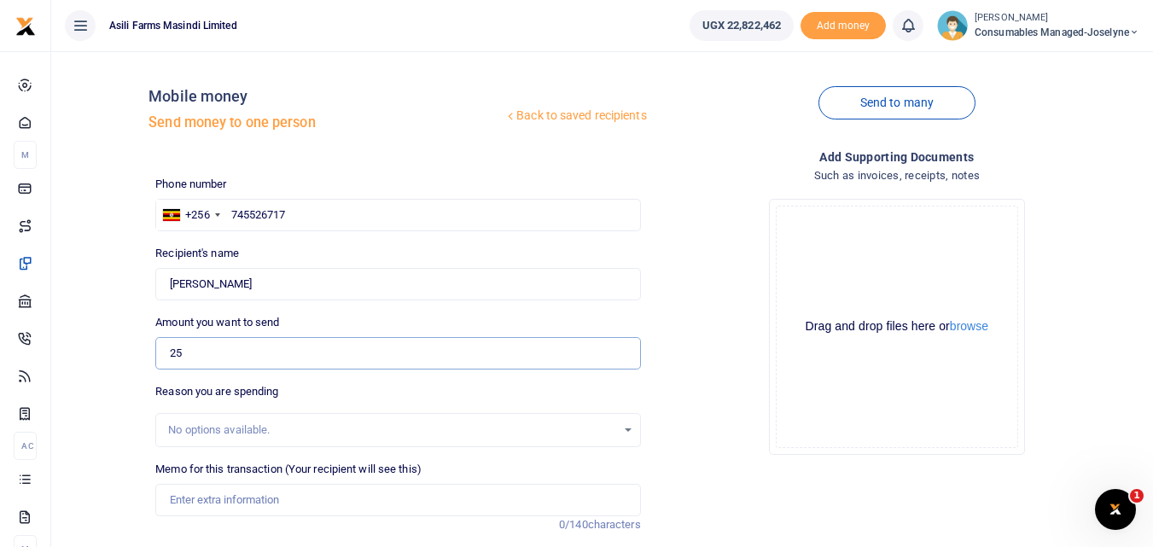
type input "2"
click at [193, 341] on input "0" at bounding box center [397, 353] width 485 height 32
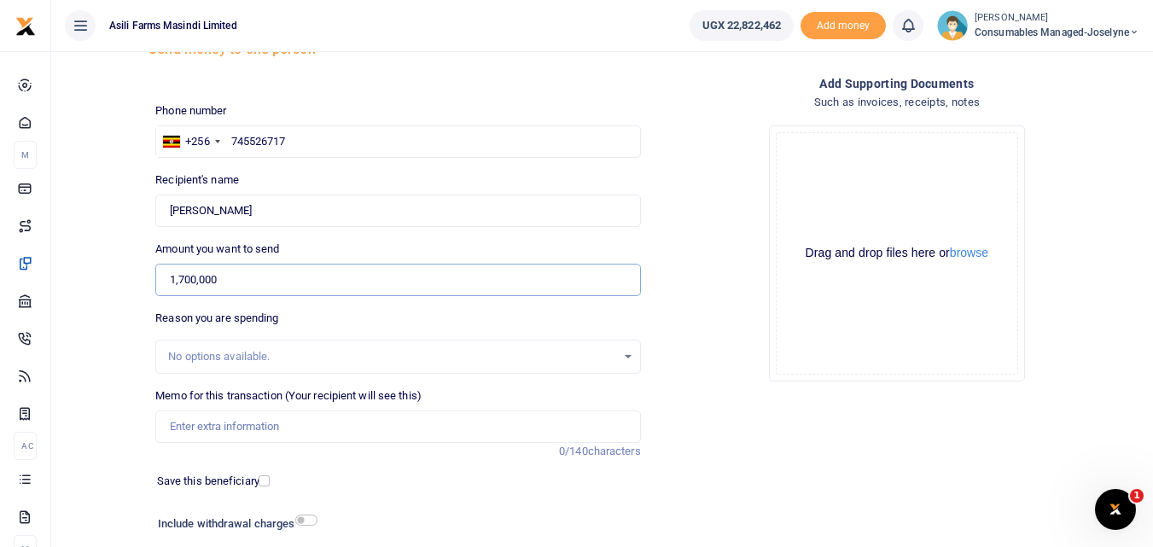
scroll to position [79, 0]
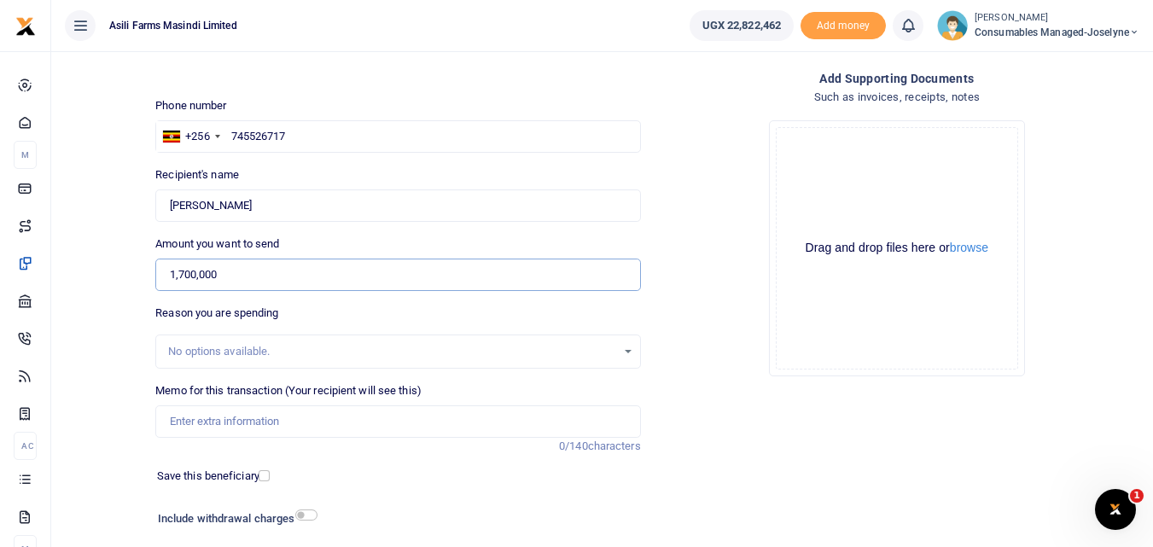
type input "1,700,000"
click at [183, 431] on input "Memo for this transaction (Your recipient will see this)" at bounding box center [397, 421] width 485 height 32
paste input "WK 41 /008 / 02"
click at [234, 423] on input "WK 41 /008 / 02 Petrol for mowing welding" at bounding box center [397, 421] width 485 height 32
click at [389, 426] on input "WK 41 008 02 Petrol for mowing welding" at bounding box center [397, 421] width 485 height 32
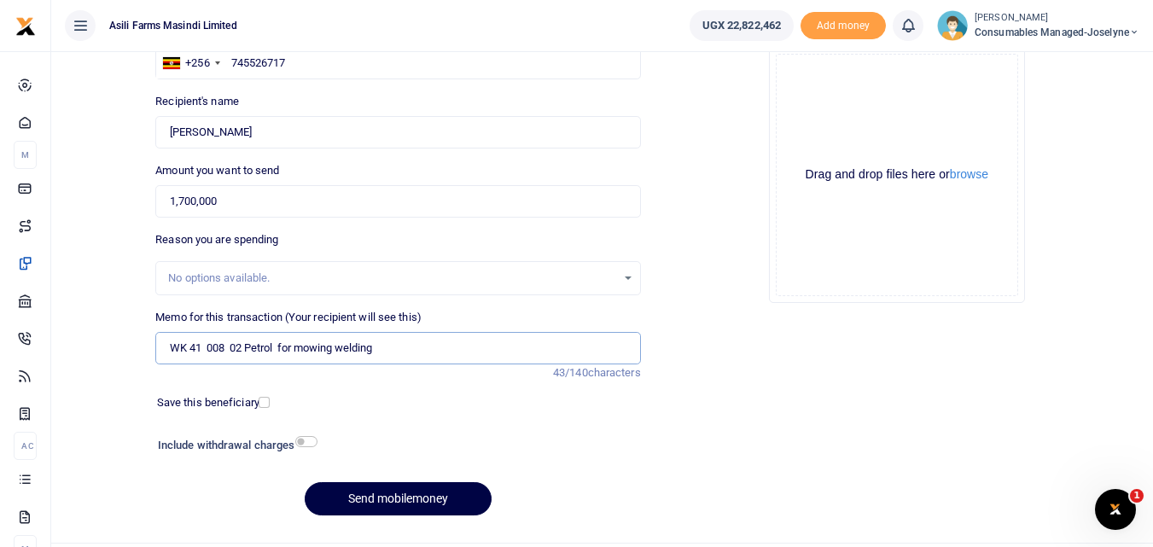
scroll to position [158, 0]
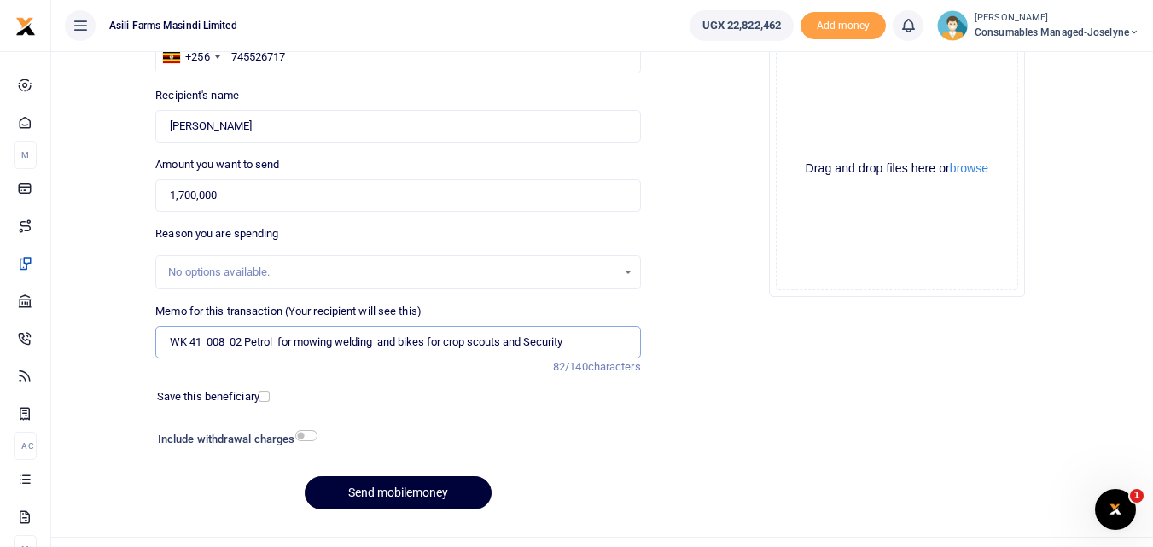
type input "WK 41 008 02 Petrol for mowing welding and bikes for crop scouts and Security"
click at [352, 488] on button "Send mobilemoney" at bounding box center [398, 492] width 187 height 33
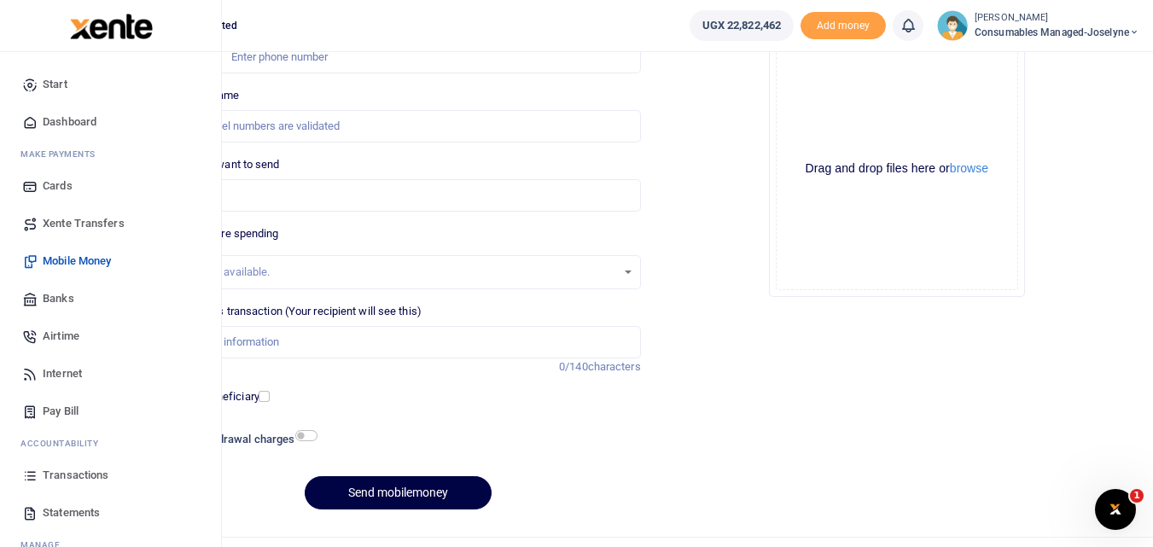
click at [33, 474] on icon at bounding box center [29, 475] width 15 height 15
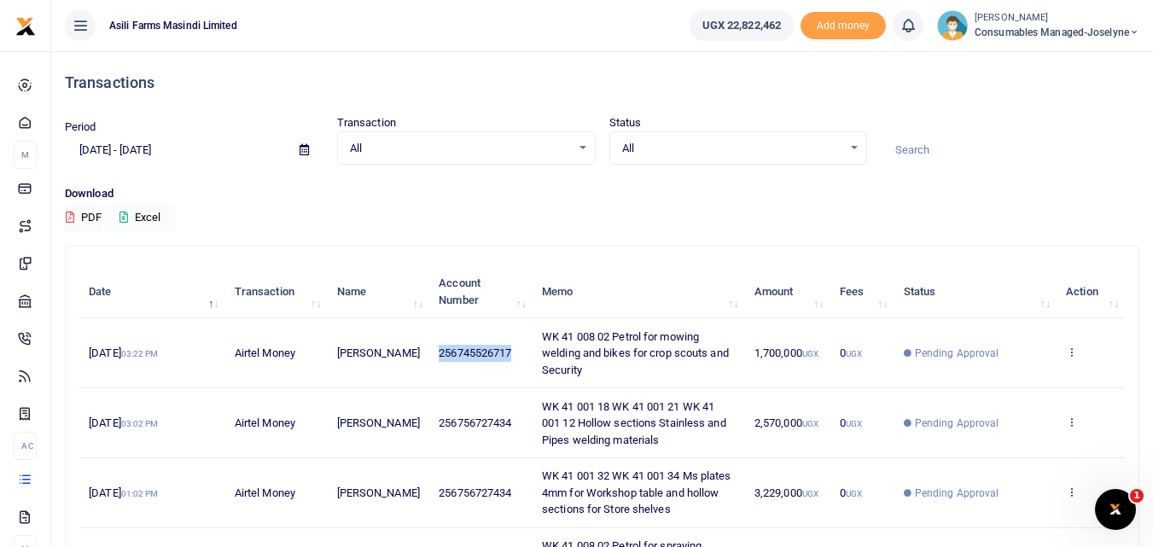
drag, startPoint x: 518, startPoint y: 352, endPoint x: 432, endPoint y: 351, distance: 86.2
click at [432, 351] on td "256745526717" at bounding box center [480, 353] width 103 height 70
copy span "256745526717"
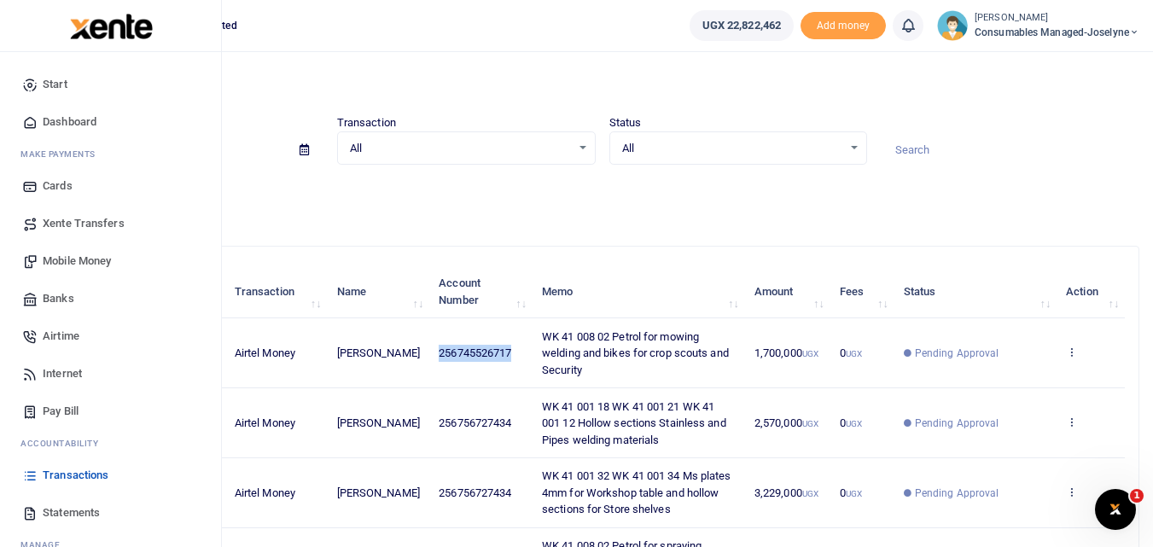
click at [90, 250] on link "Mobile Money" at bounding box center [111, 261] width 194 height 38
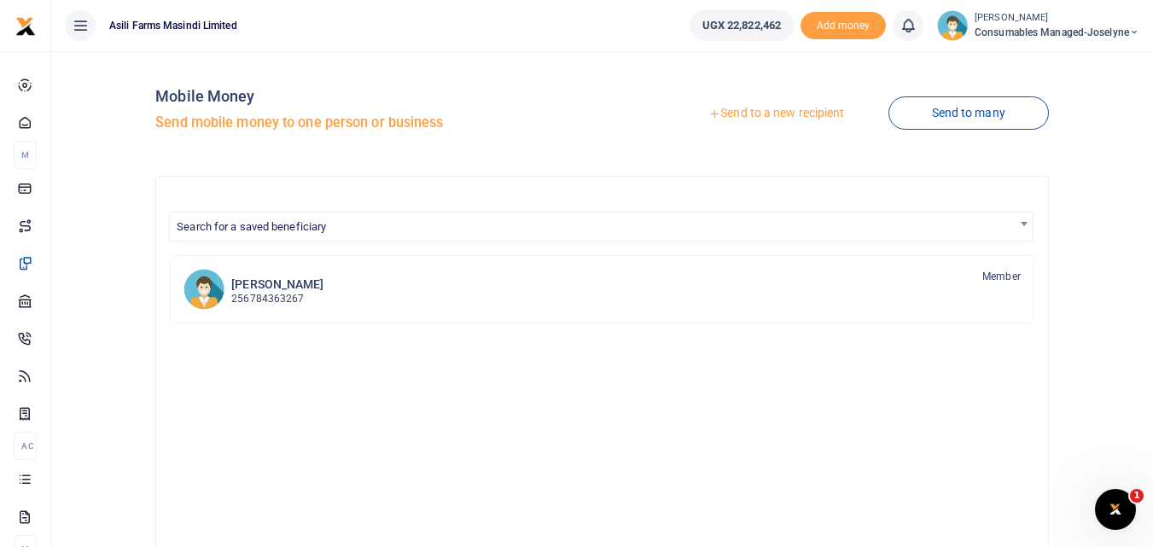
click at [735, 104] on link "Send to a new recipient" at bounding box center [776, 113] width 223 height 31
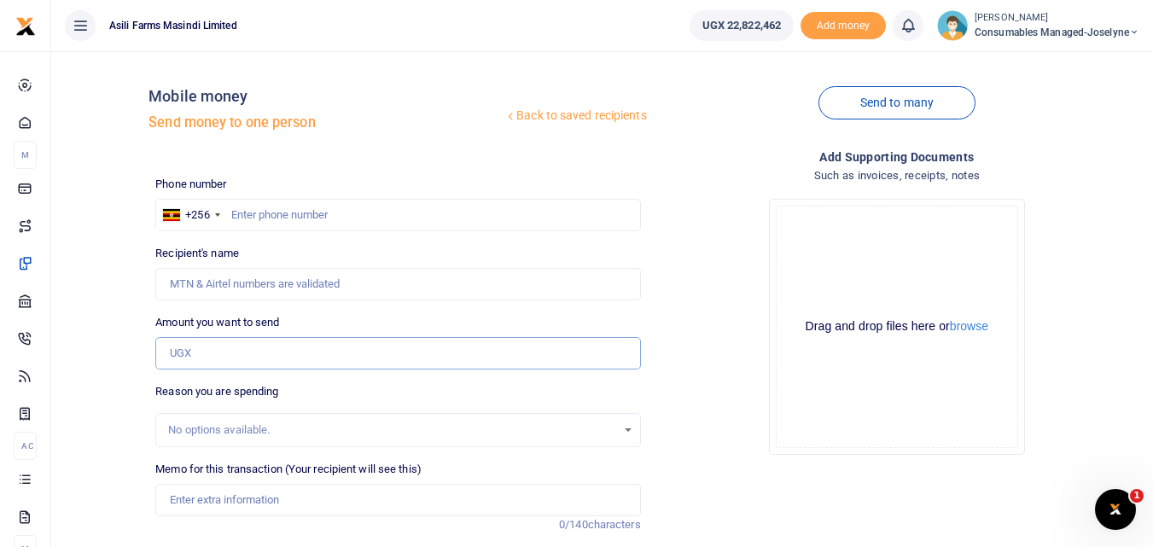
click at [207, 352] on input "Amount you want to send" at bounding box center [397, 353] width 485 height 32
paste input "256745526717"
type input "256745526717"
click at [249, 218] on input "text" at bounding box center [397, 215] width 485 height 32
type input "745526717"
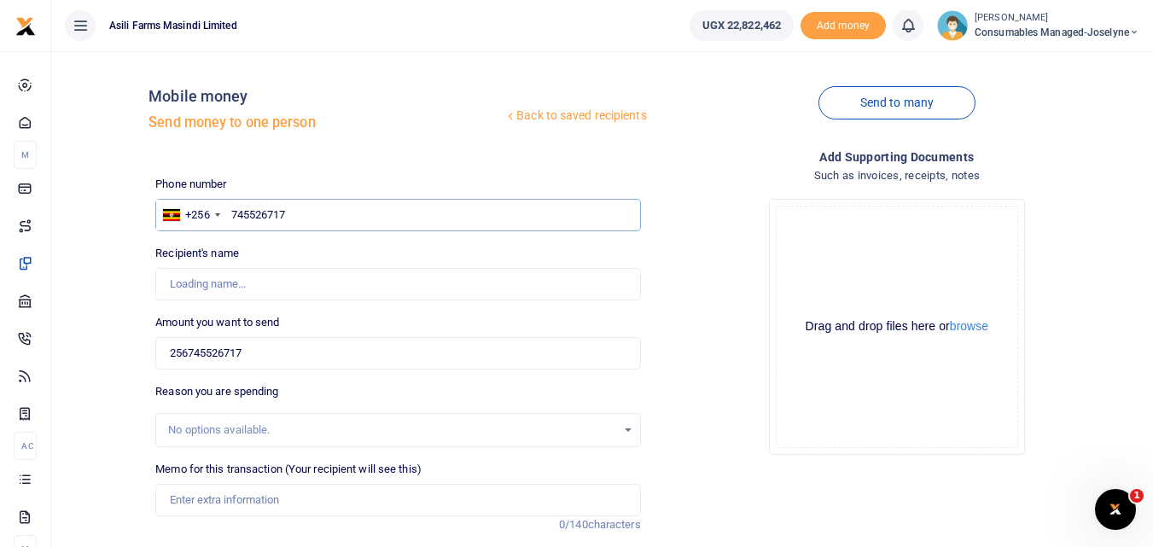
type input "Betty Namukasa"
type input "745526717"
click at [316, 368] on input "256745526717" at bounding box center [397, 353] width 485 height 32
type input "2"
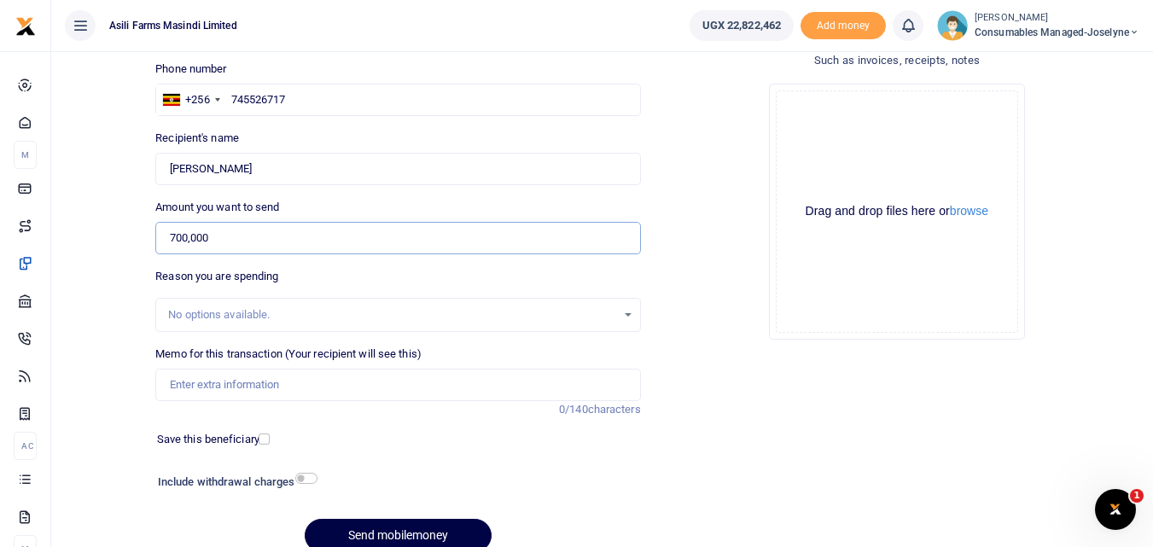
scroll to position [130, 0]
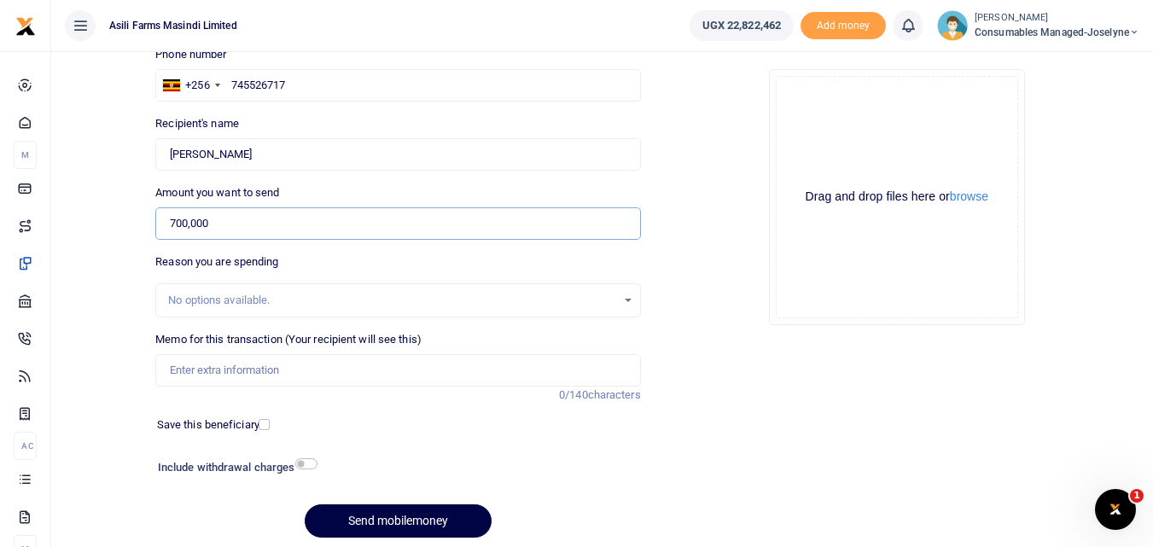
type input "700,000"
click at [187, 364] on input "Memo for this transaction (Your recipient will see this)" at bounding box center [397, 370] width 485 height 32
paste input "WK 41 /008 / 01"
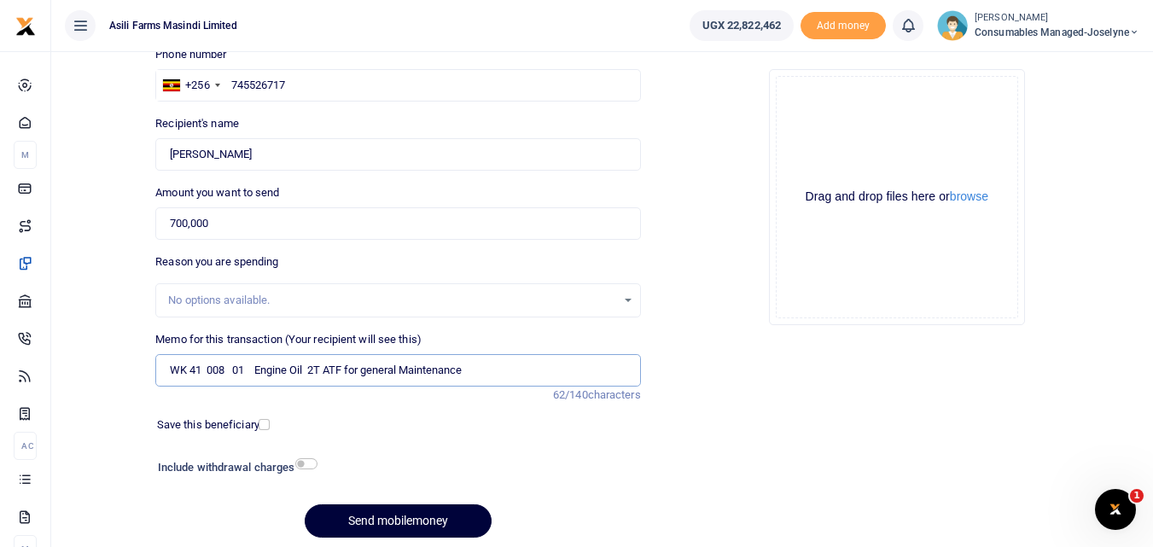
type input "WK 41 008 01 Engine Oil 2T ATF for general Maintenance"
click at [332, 518] on button "Send mobilemoney" at bounding box center [398, 520] width 187 height 33
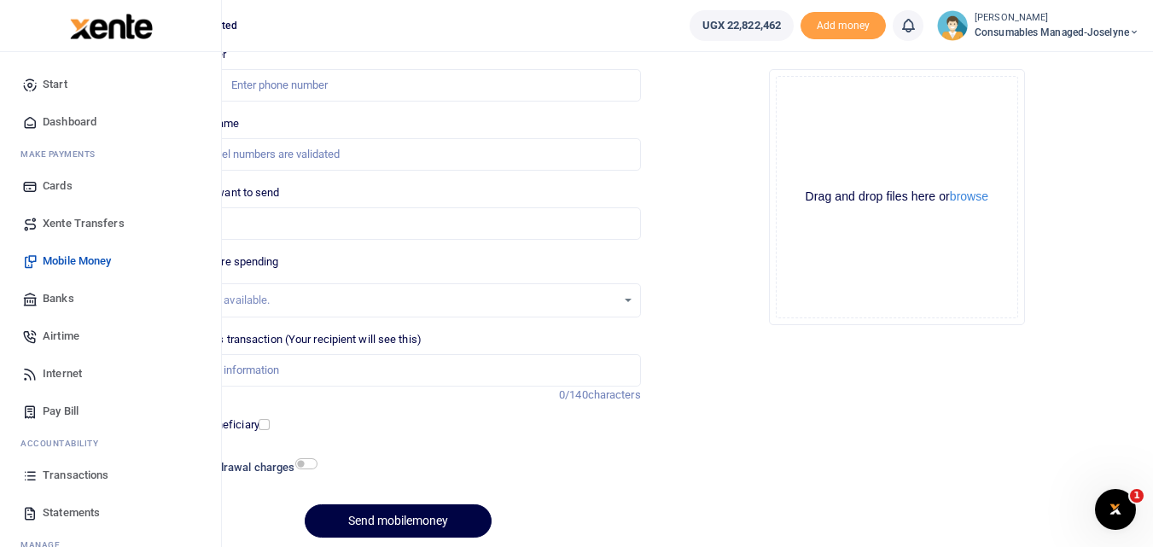
click at [32, 473] on icon at bounding box center [29, 475] width 15 height 15
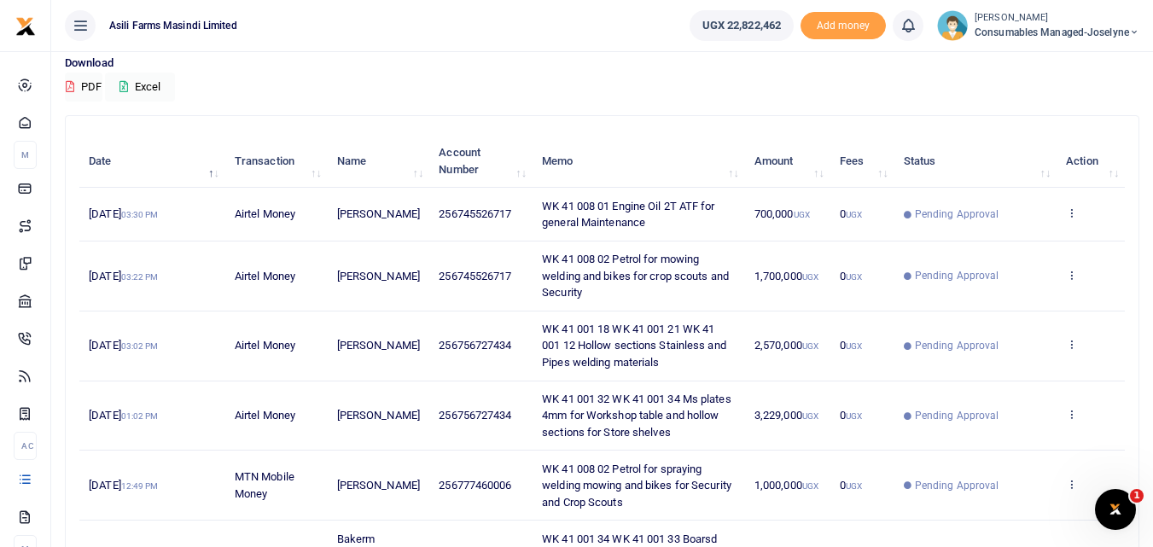
scroll to position [19, 0]
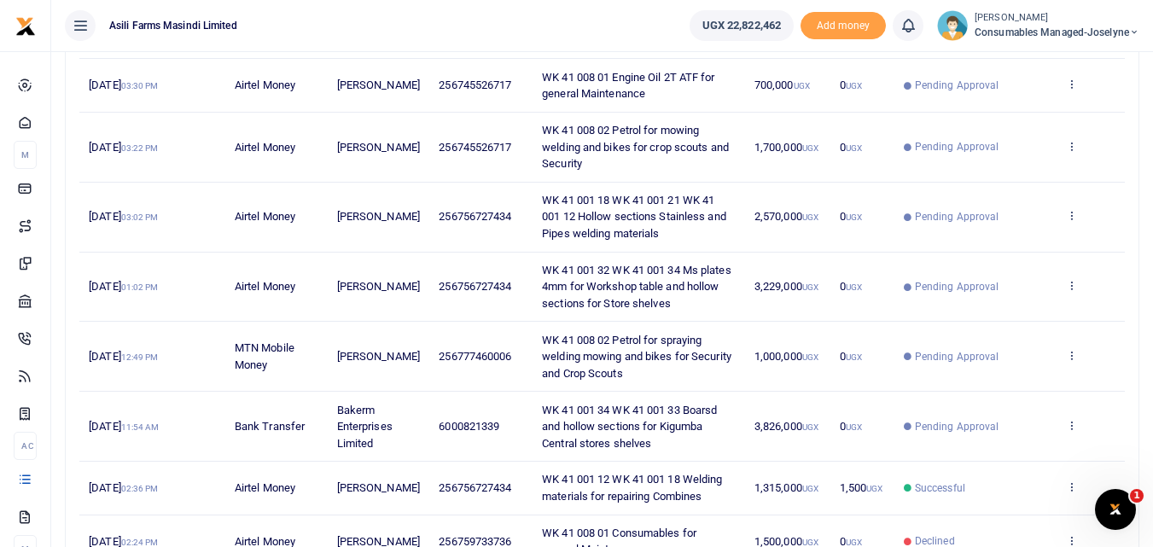
scroll to position [265, 0]
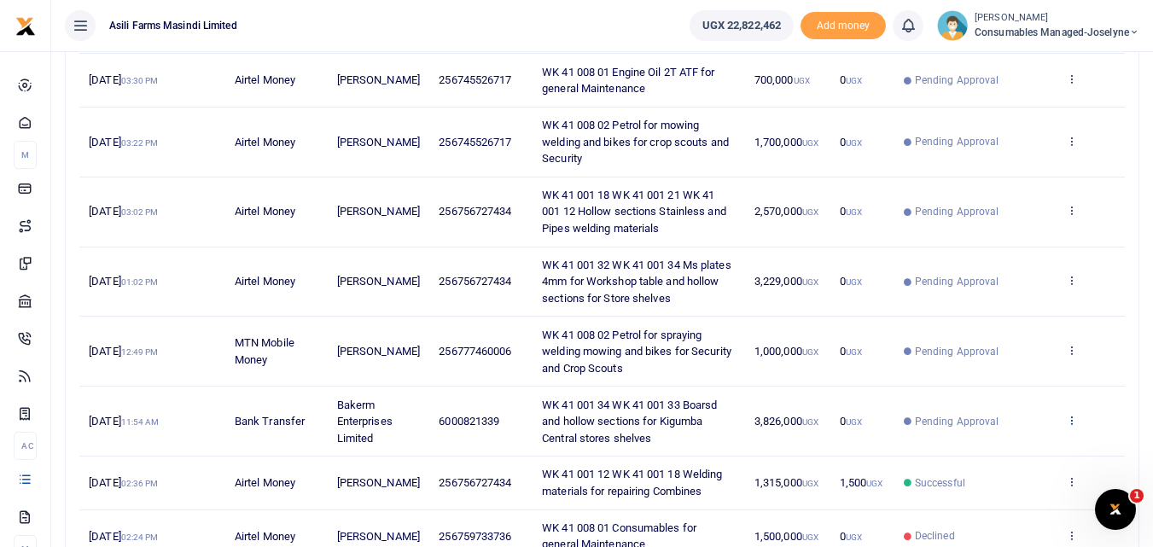
click at [1072, 423] on icon at bounding box center [1071, 420] width 11 height 12
click at [1022, 455] on link "View details" at bounding box center [1008, 449] width 135 height 24
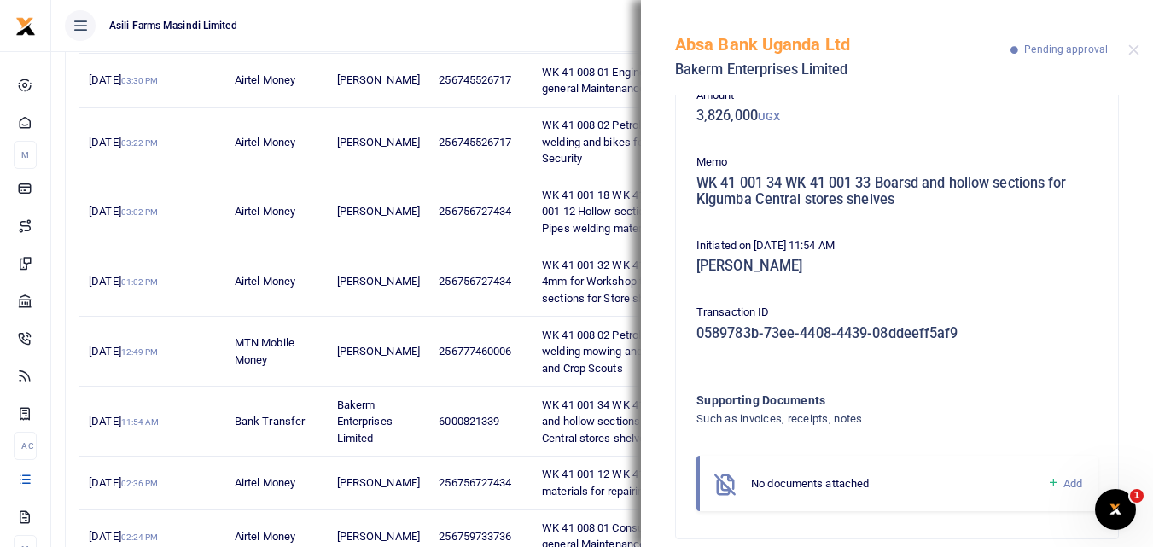
scroll to position [119, 0]
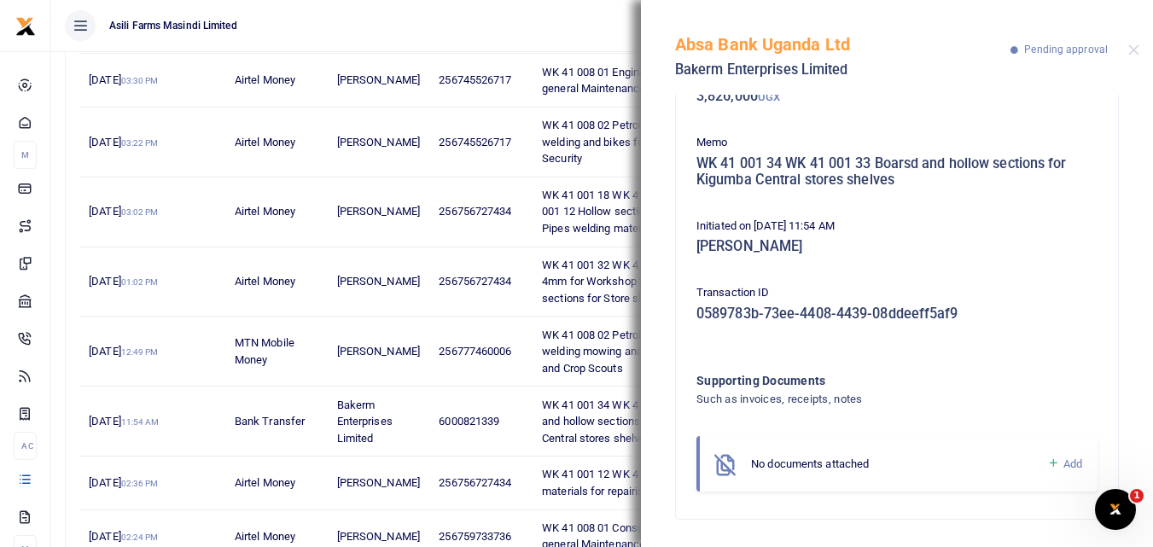
click at [1047, 461] on icon at bounding box center [1053, 463] width 13 height 15
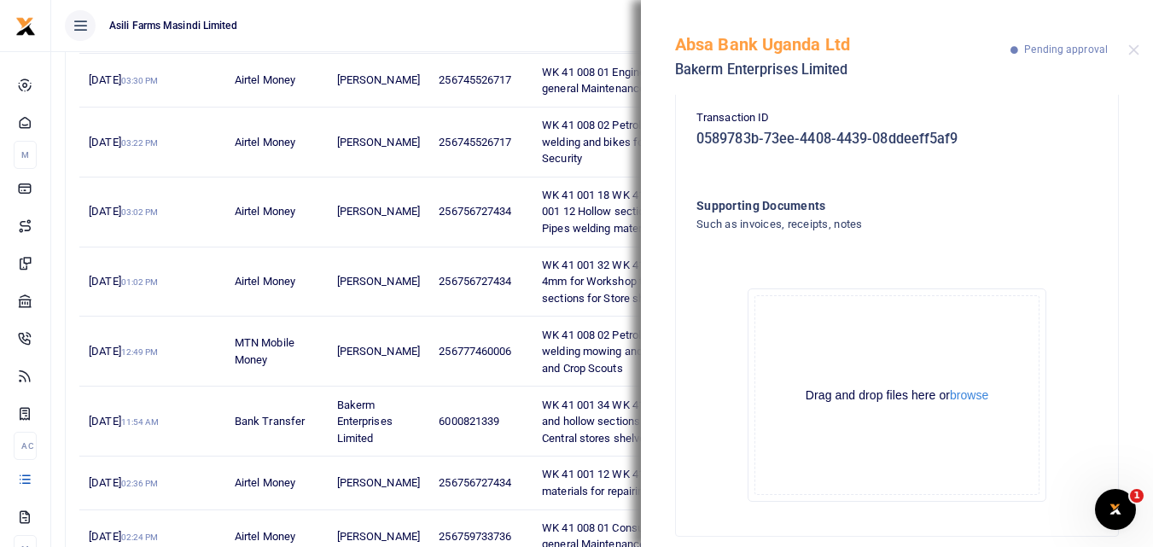
scroll to position [311, 0]
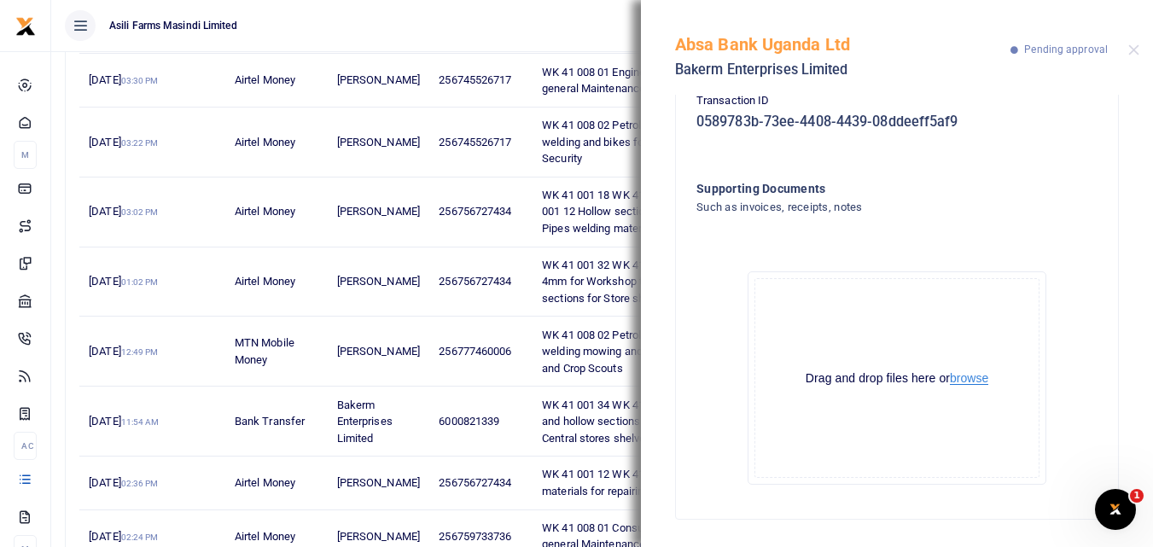
click at [967, 380] on button "browse" at bounding box center [969, 378] width 38 height 13
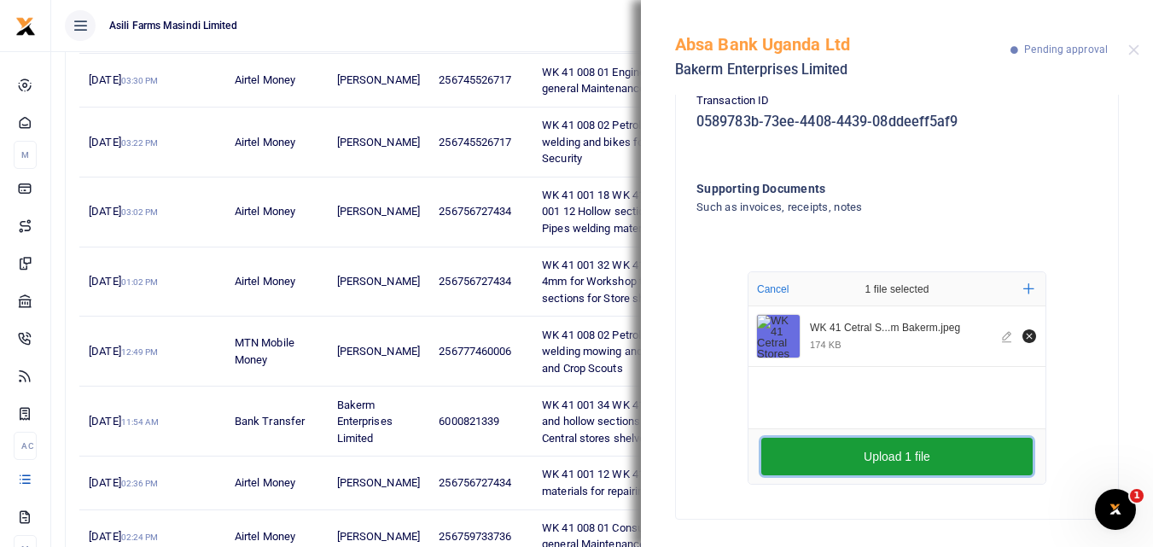
click at [924, 445] on button "Upload 1 file" at bounding box center [896, 457] width 271 height 38
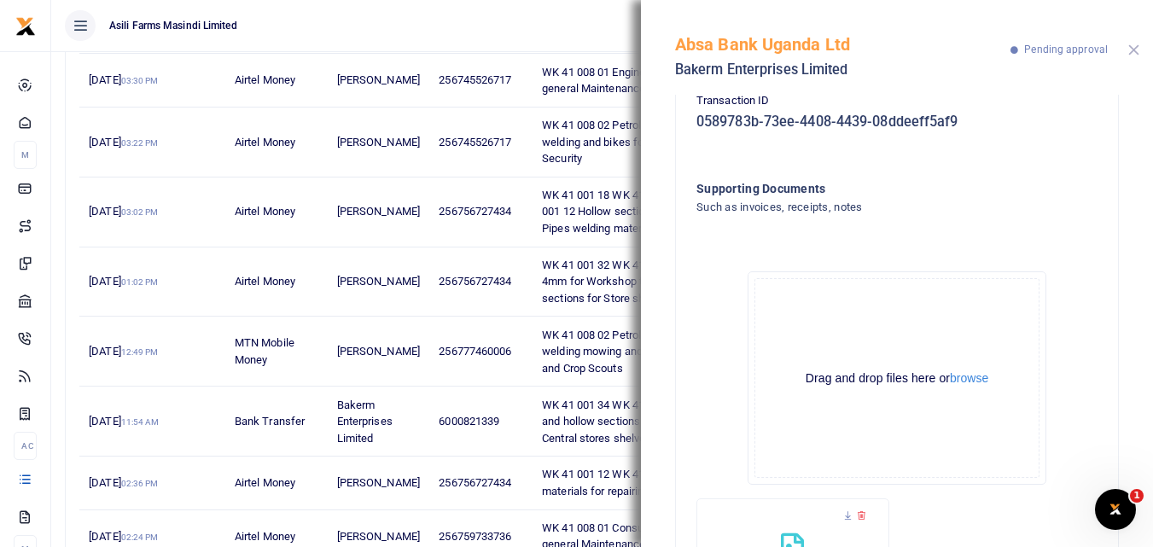
click at [1134, 50] on button "Close" at bounding box center [1133, 49] width 11 height 11
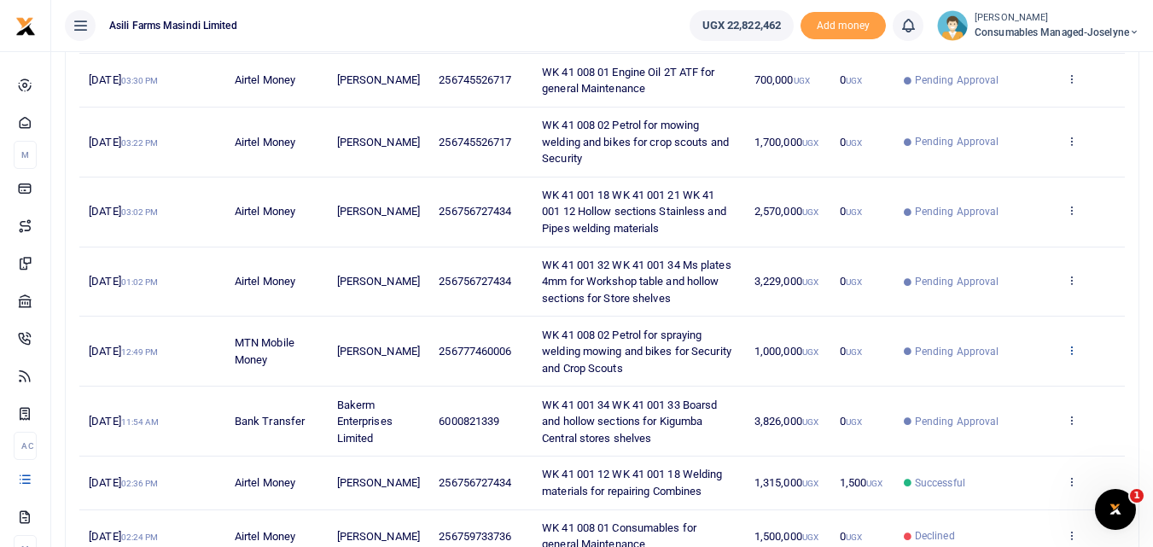
click at [1070, 351] on icon at bounding box center [1071, 350] width 11 height 12
click at [1000, 388] on link "View details" at bounding box center [1008, 379] width 135 height 24
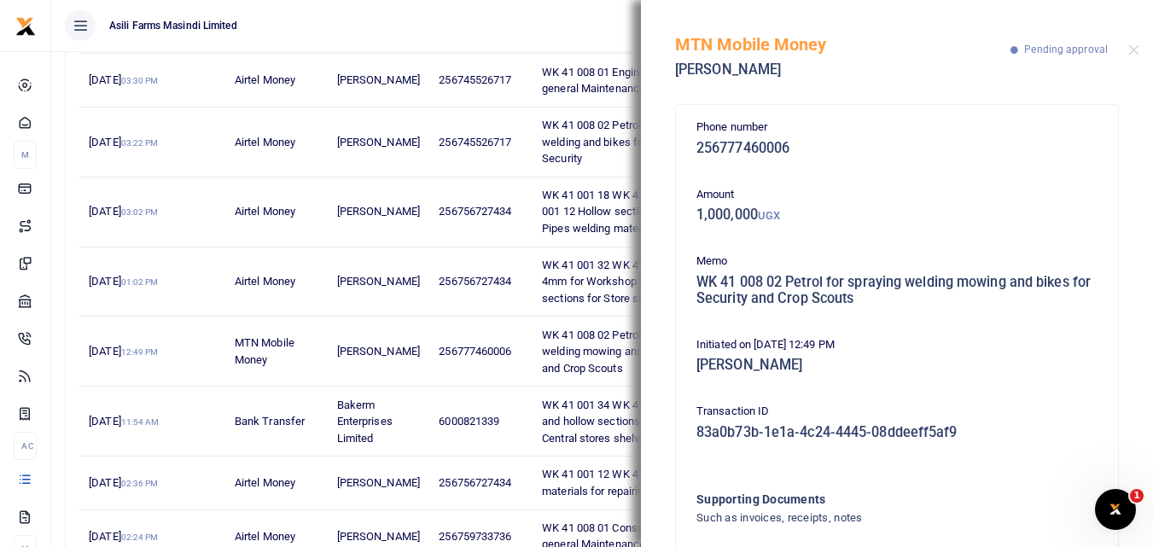
scroll to position [119, 0]
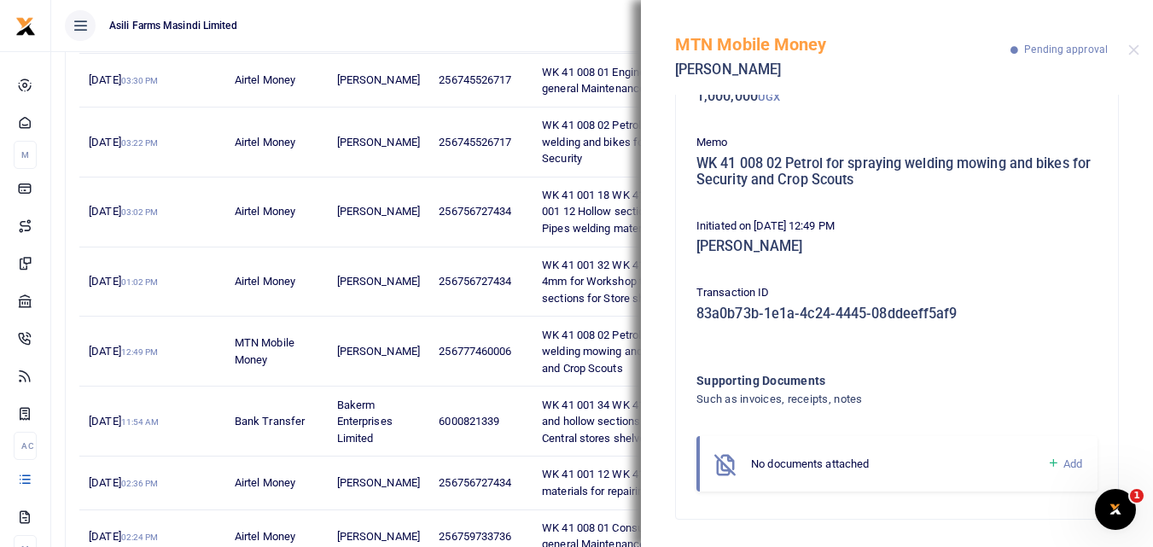
click at [1047, 466] on icon at bounding box center [1053, 463] width 13 height 15
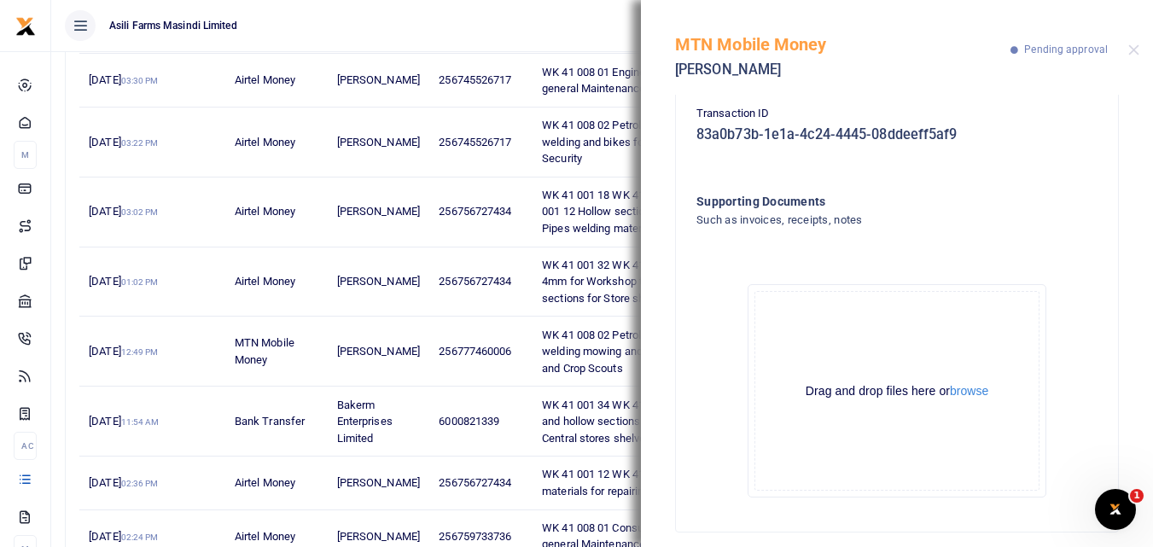
scroll to position [311, 0]
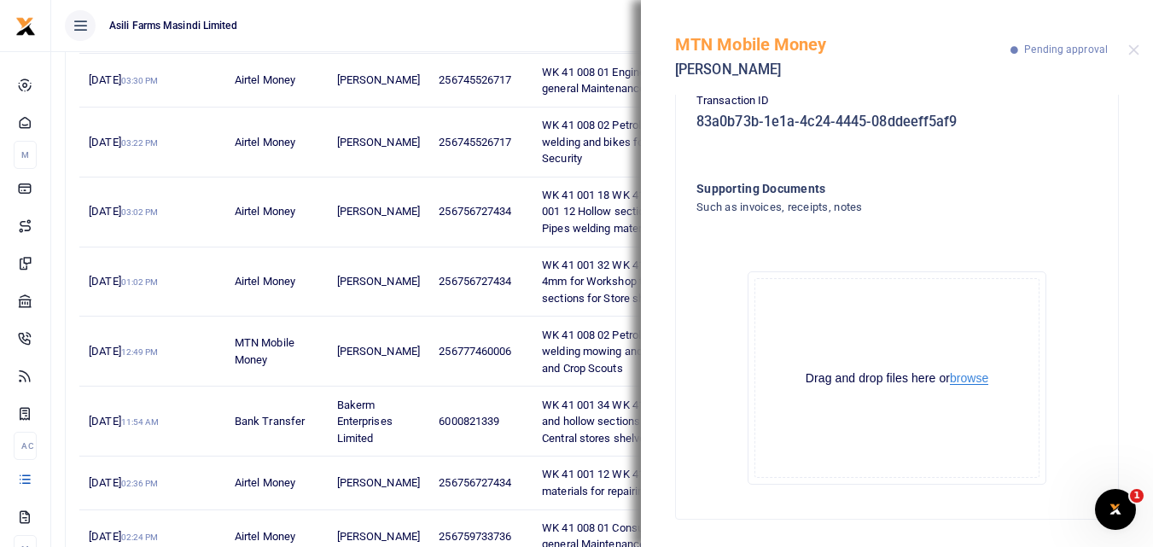
click at [970, 376] on button "browse" at bounding box center [969, 378] width 38 height 13
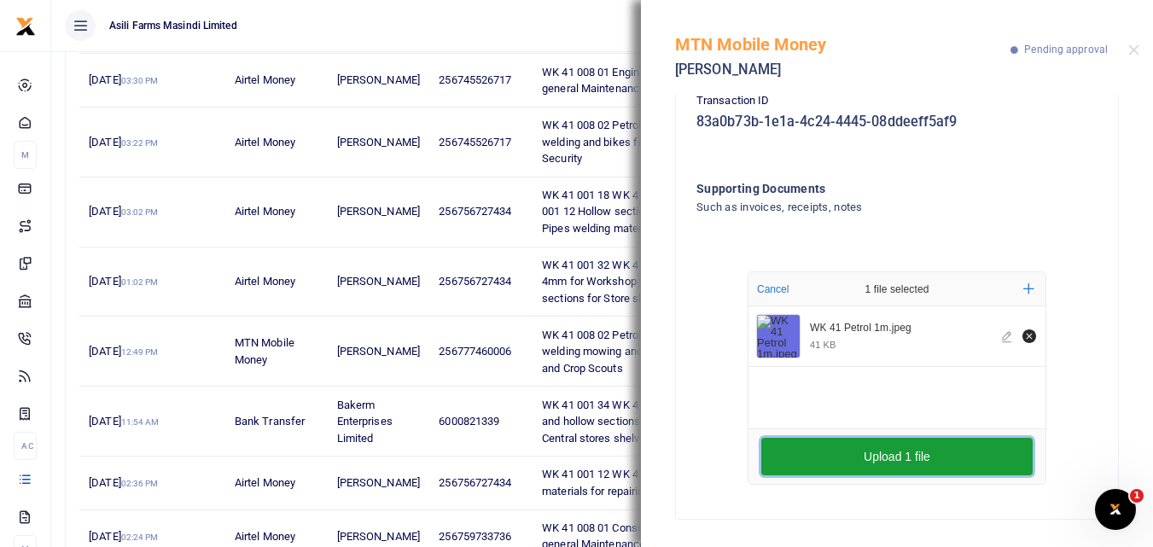
click at [847, 454] on button "Upload 1 file" at bounding box center [896, 457] width 271 height 38
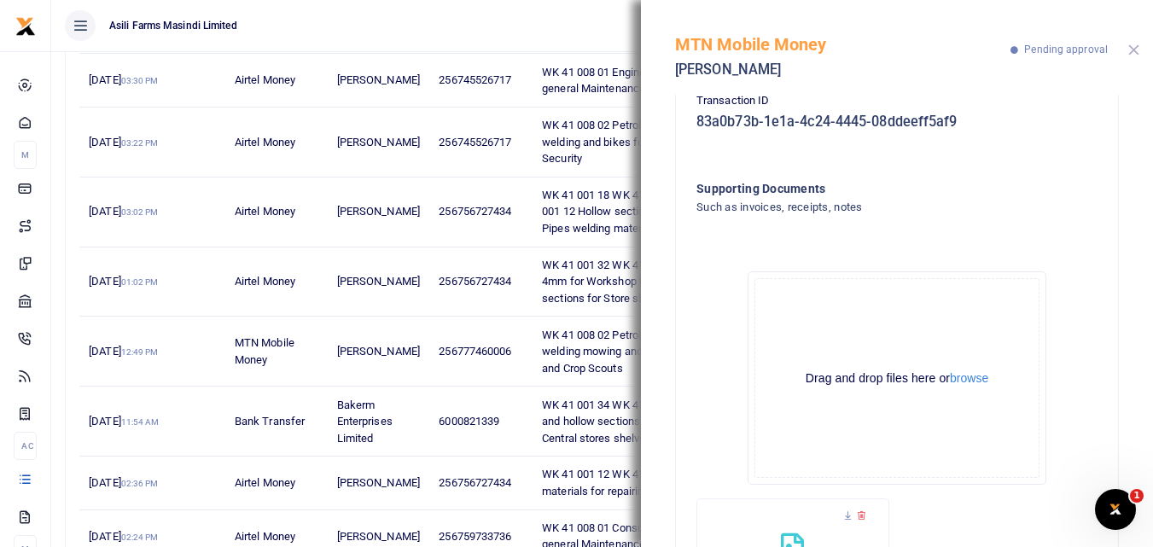
click at [1134, 46] on button "Close" at bounding box center [1133, 49] width 11 height 11
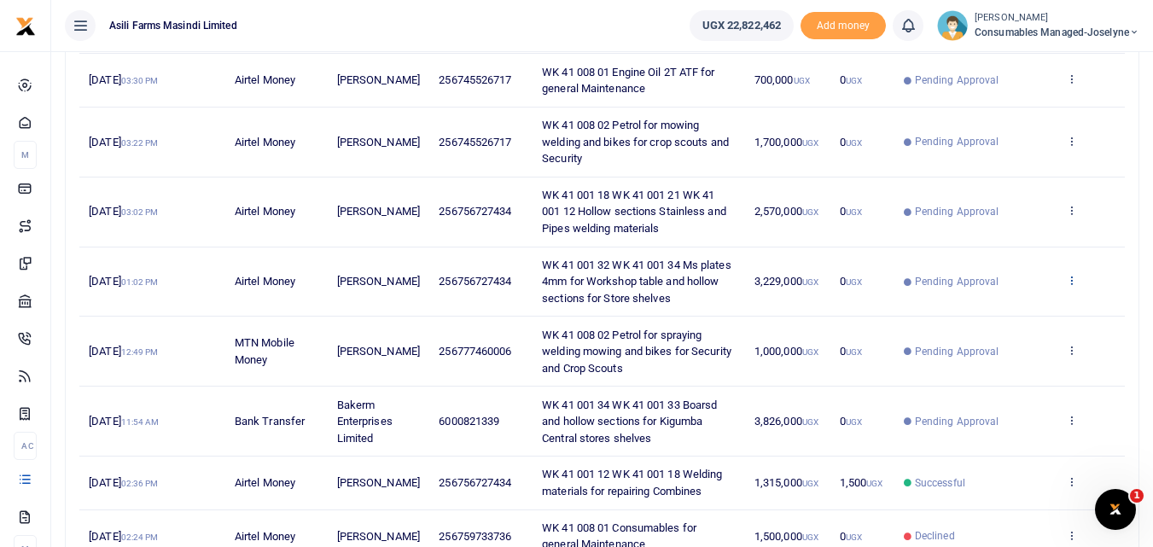
click at [1075, 282] on icon at bounding box center [1071, 280] width 11 height 12
click at [1026, 306] on link "View details" at bounding box center [1008, 309] width 135 height 24
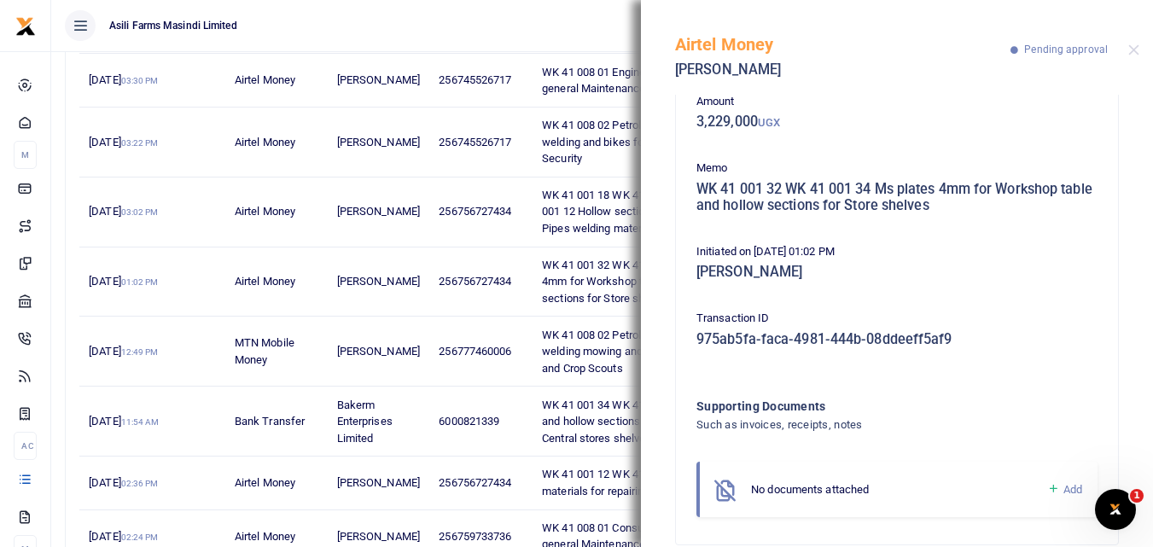
scroll to position [119, 0]
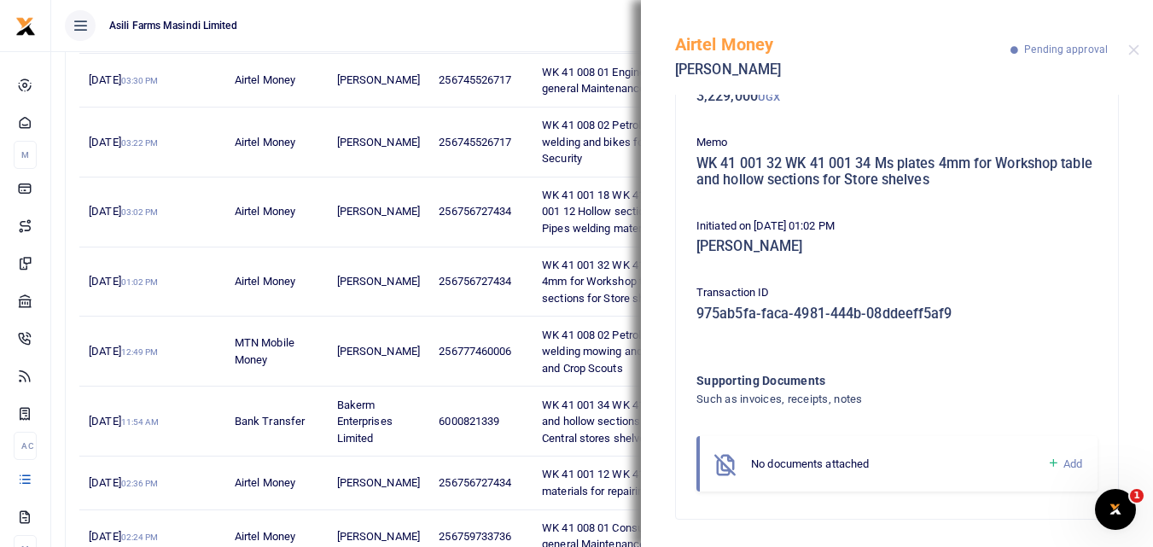
click at [1047, 464] on icon at bounding box center [1053, 463] width 13 height 15
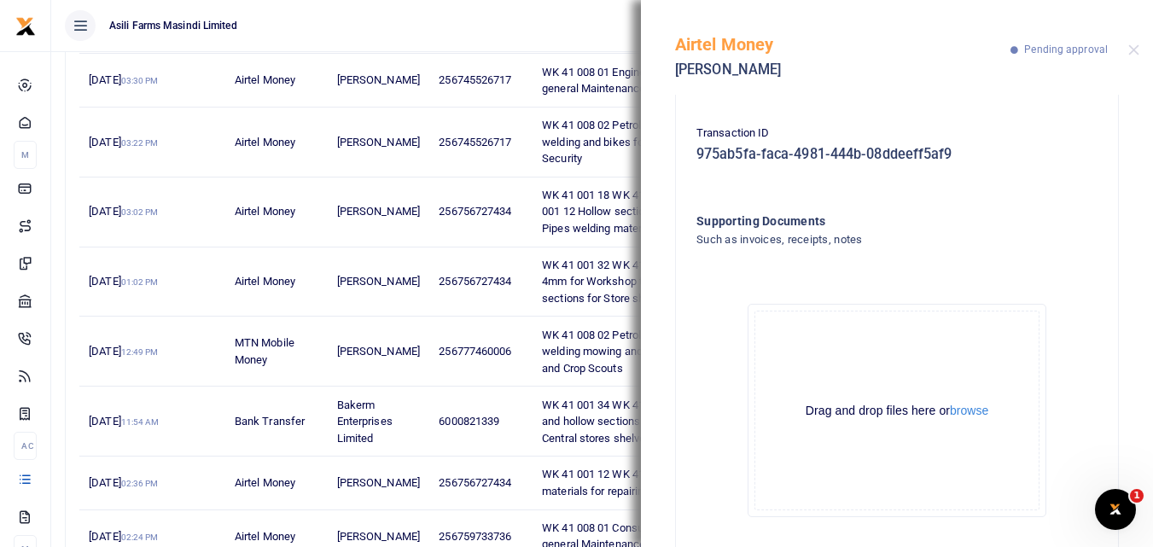
scroll to position [311, 0]
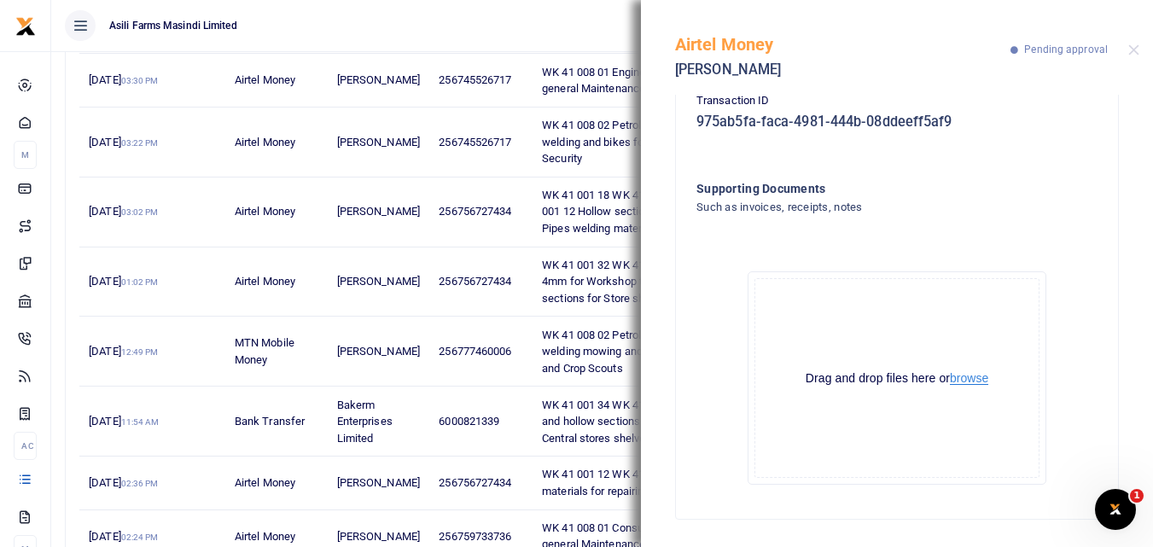
click at [970, 382] on button "browse" at bounding box center [969, 378] width 38 height 13
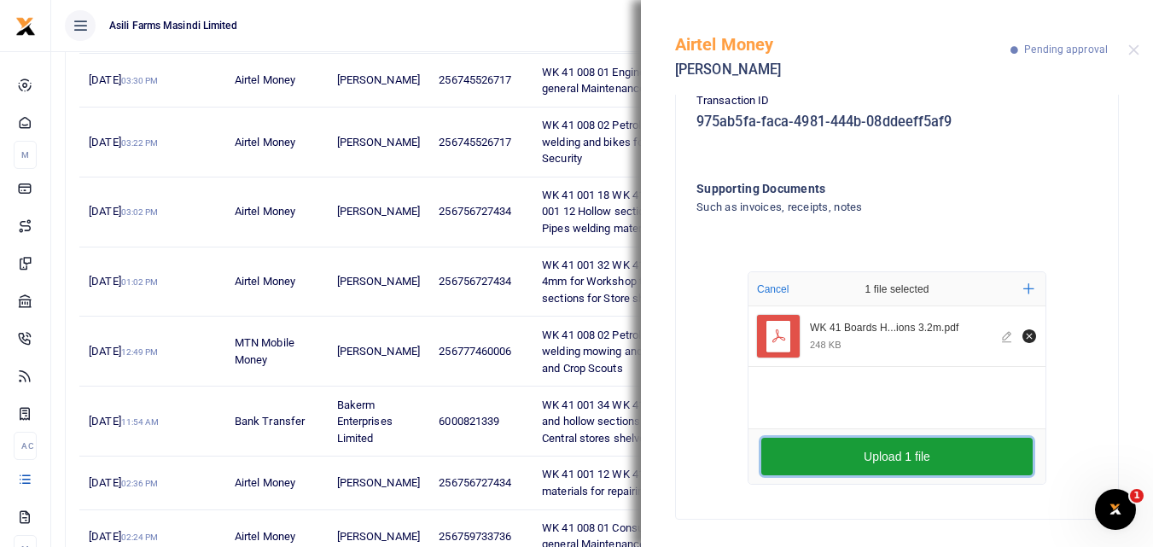
click at [774, 452] on button "Upload 1 file" at bounding box center [896, 457] width 271 height 38
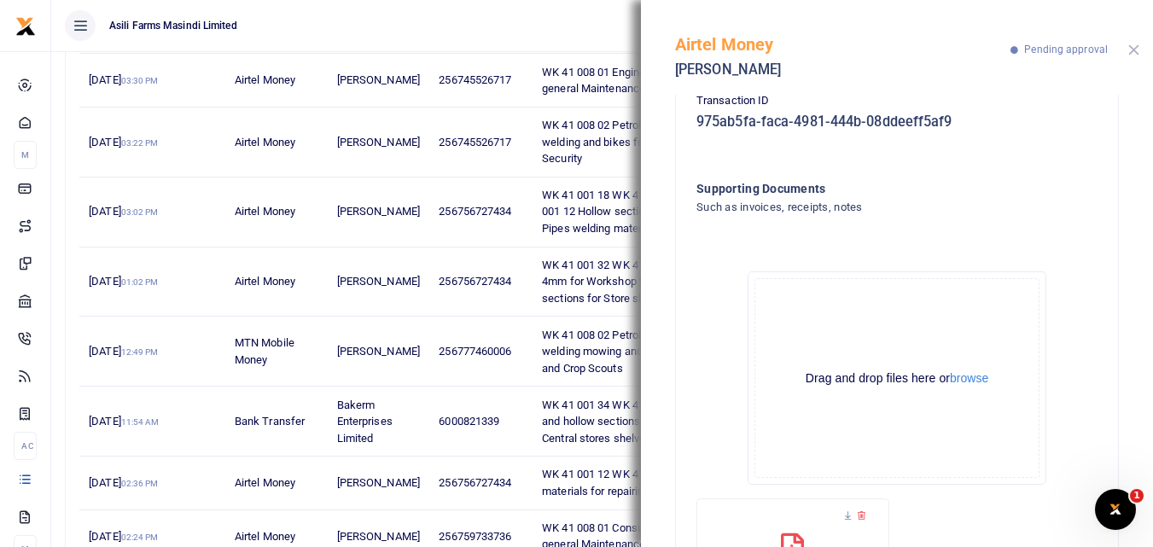
click at [1134, 53] on button "Close" at bounding box center [1133, 49] width 11 height 11
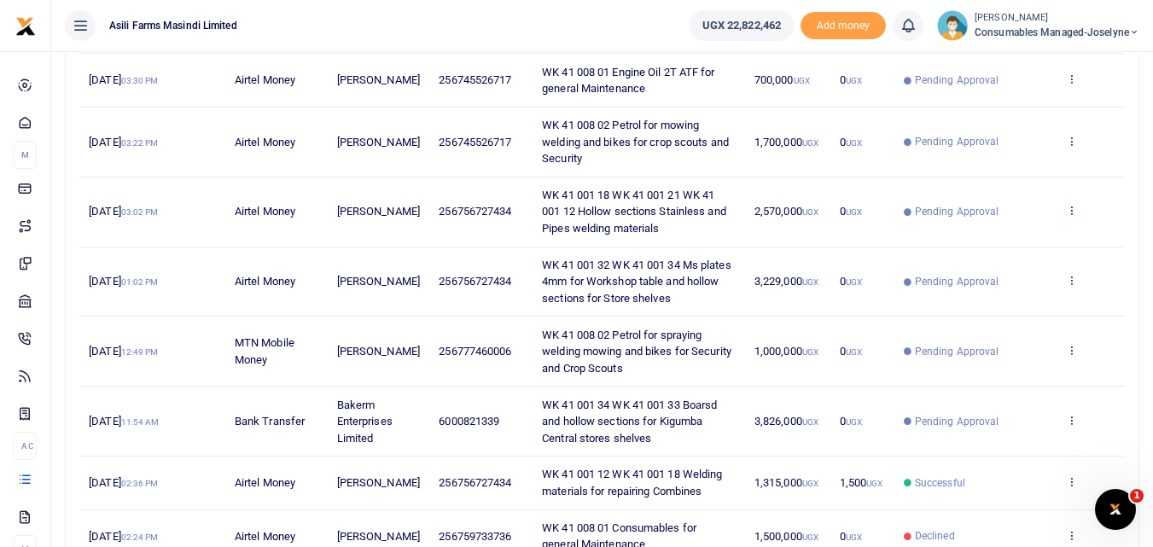
click at [1069, 208] on icon at bounding box center [1071, 210] width 11 height 12
click at [1000, 232] on link "View details" at bounding box center [1008, 239] width 135 height 24
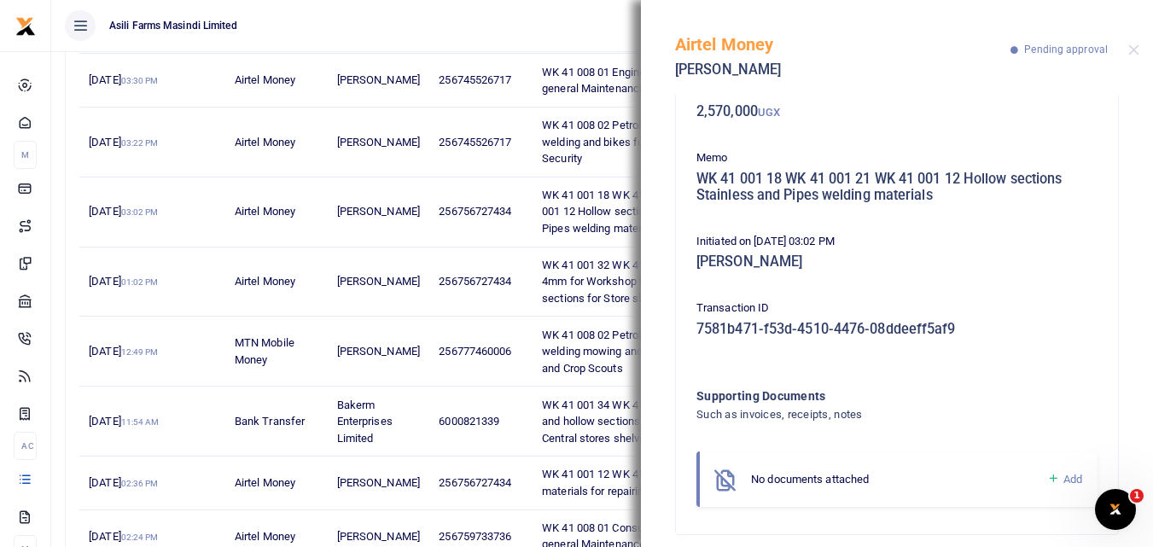
scroll to position [119, 0]
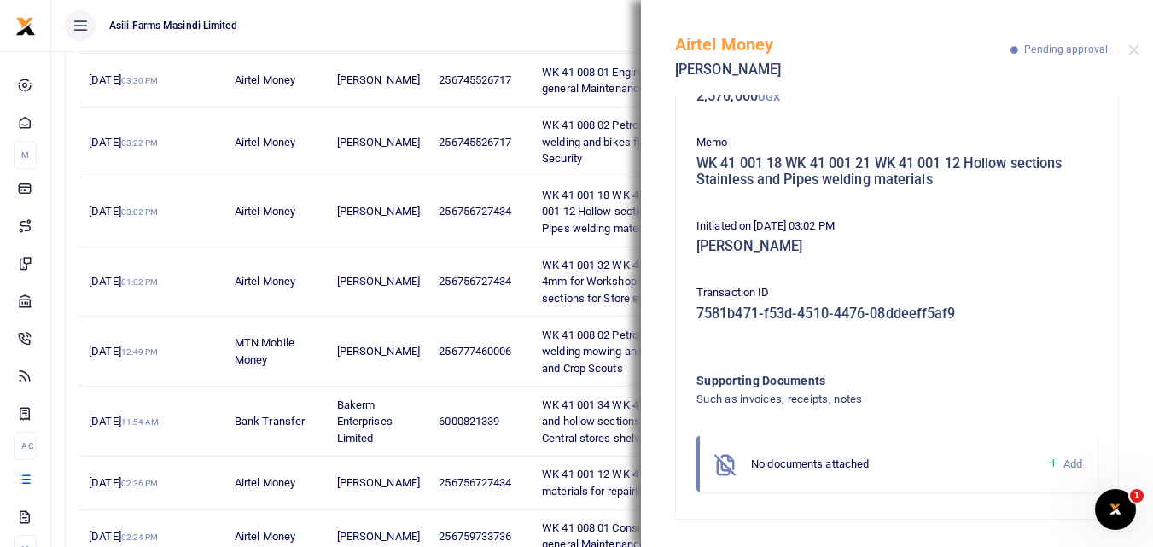
click at [1047, 463] on icon at bounding box center [1053, 463] width 13 height 15
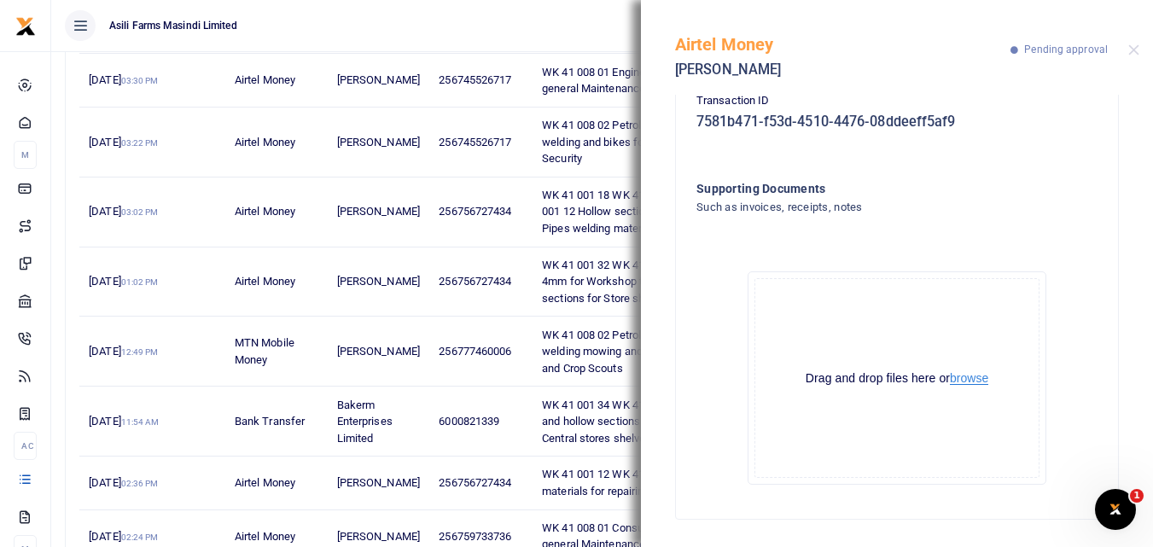
click at [974, 377] on button "browse" at bounding box center [969, 378] width 38 height 13
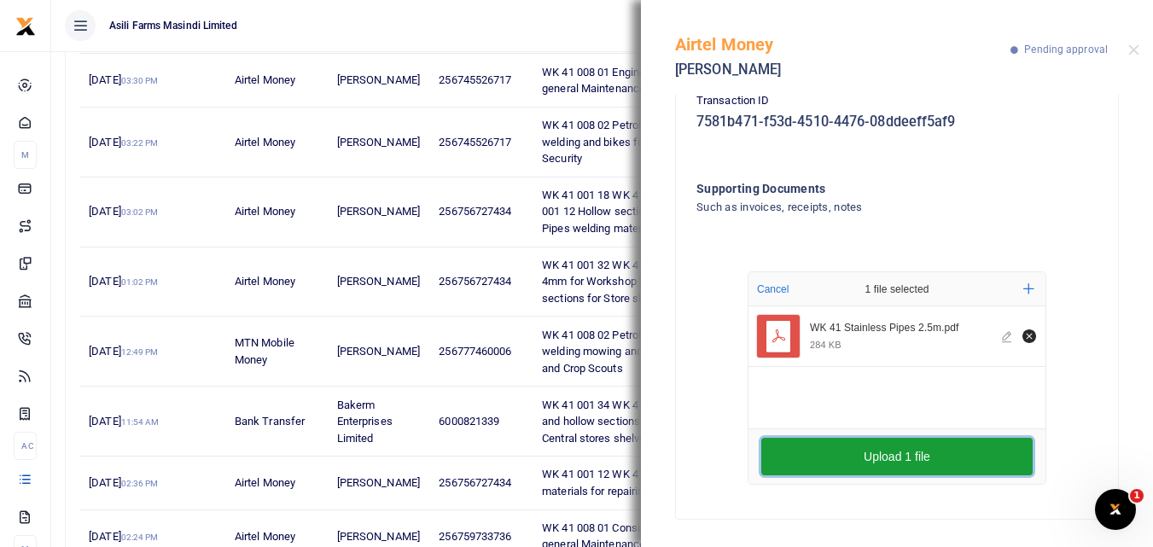
click at [848, 458] on button "Upload 1 file" at bounding box center [896, 457] width 271 height 38
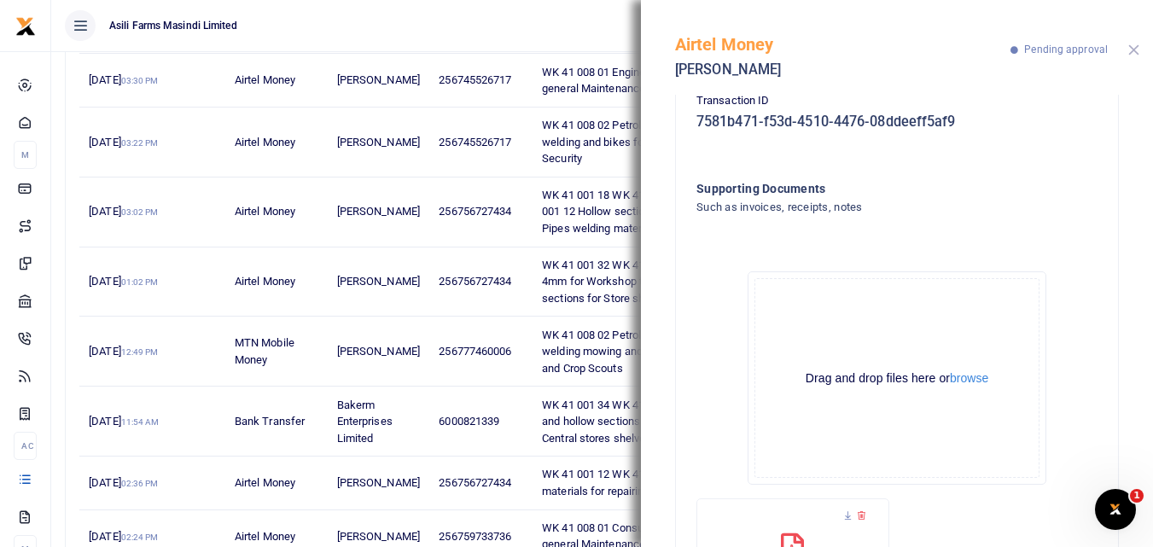
click at [1132, 52] on button "Close" at bounding box center [1133, 49] width 11 height 11
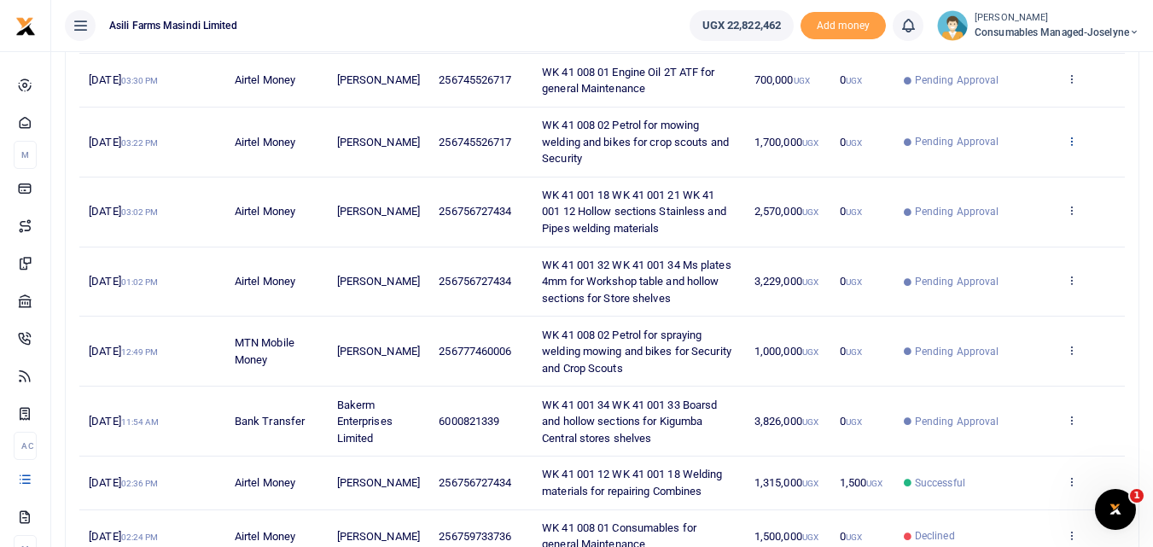
click at [1070, 137] on icon at bounding box center [1071, 141] width 11 height 12
click at [1002, 178] on link "View details" at bounding box center [1008, 169] width 135 height 24
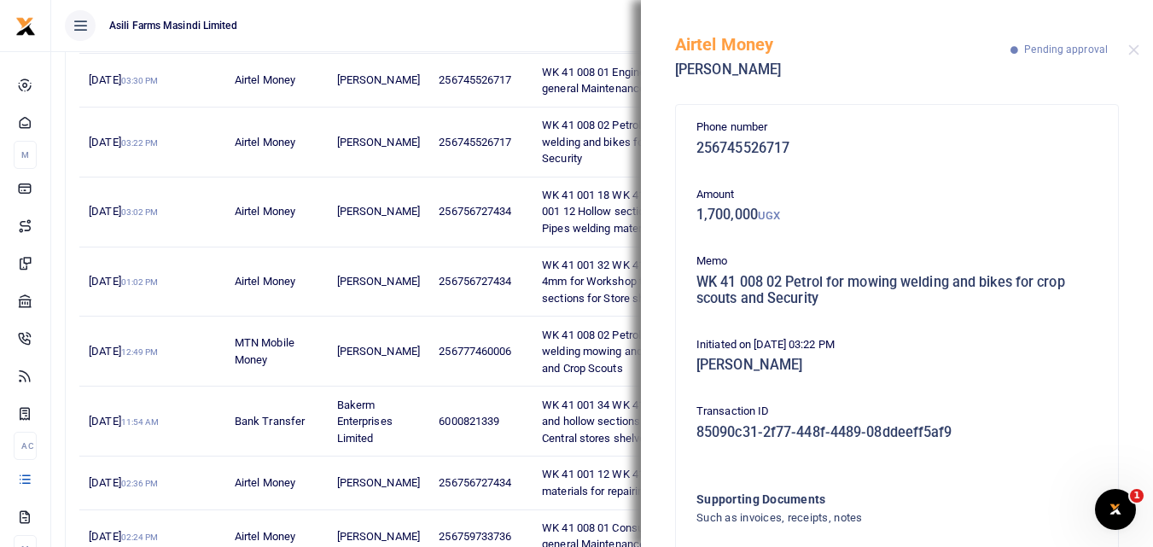
scroll to position [119, 0]
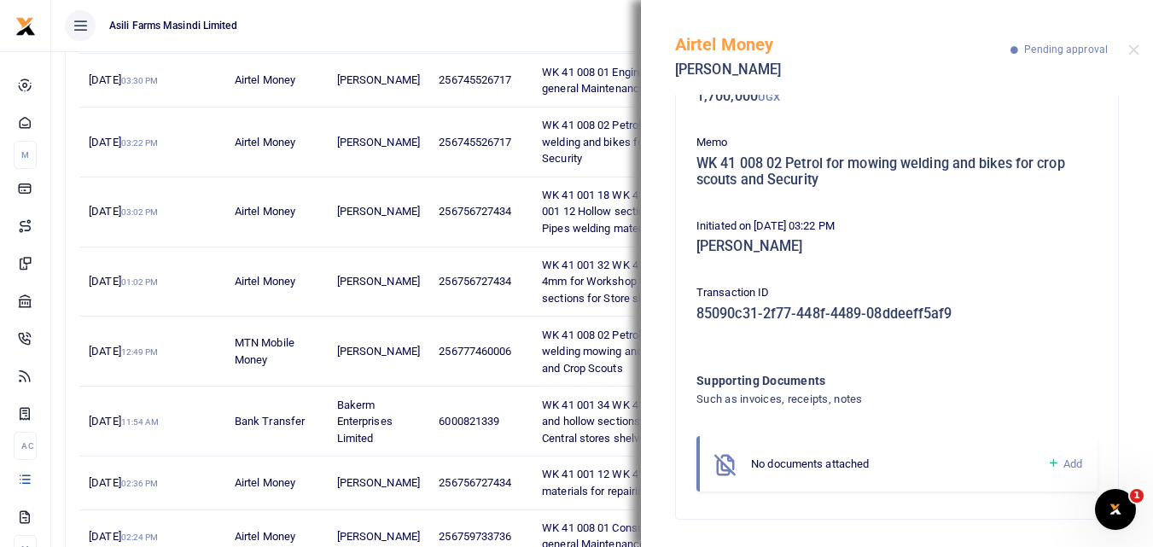
click at [1047, 463] on icon at bounding box center [1053, 463] width 13 height 15
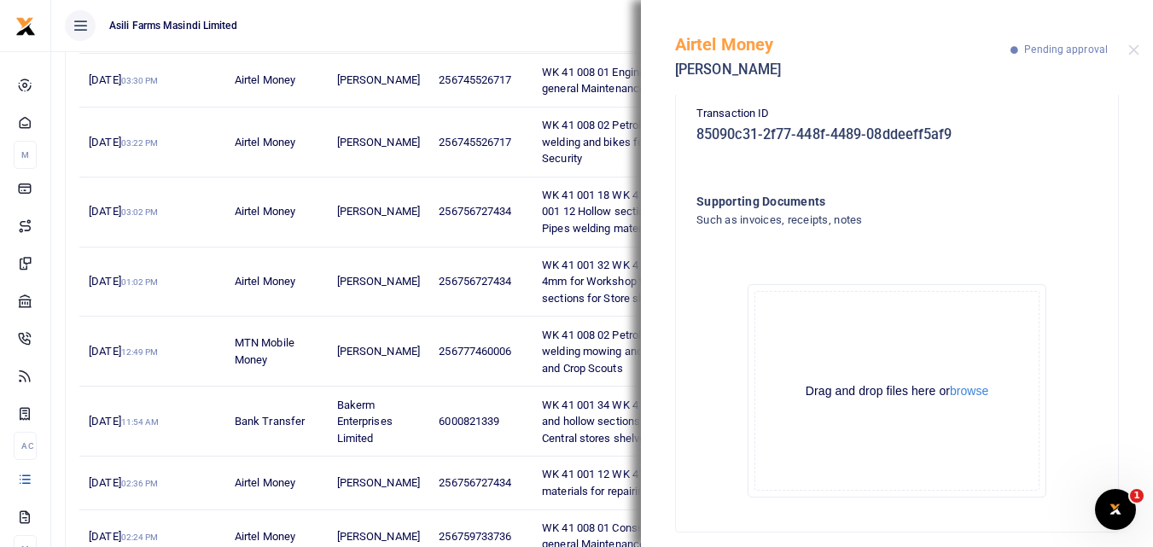
scroll to position [311, 0]
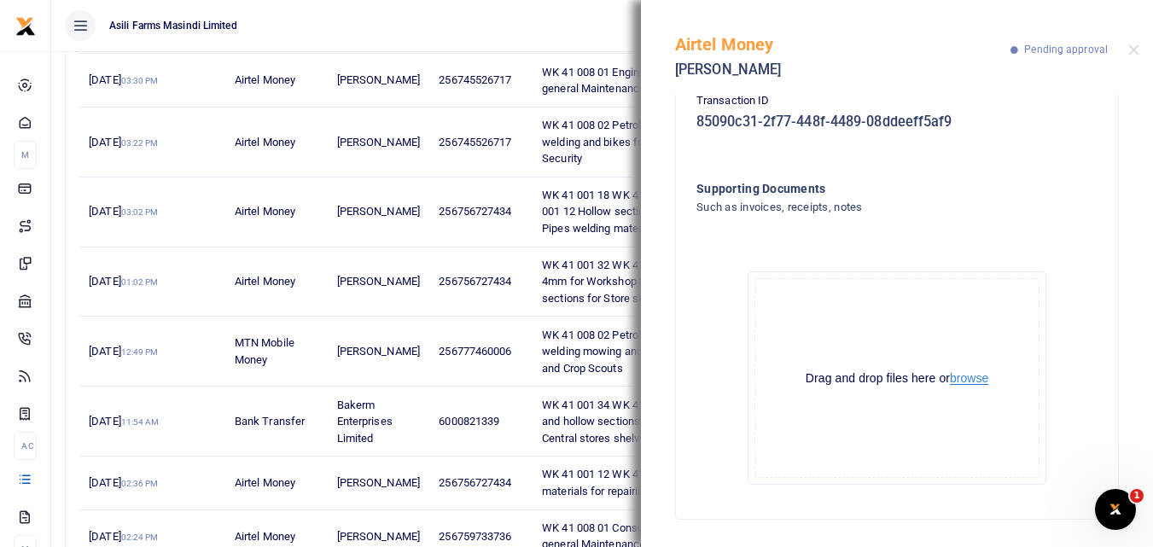
click at [965, 372] on button "browse" at bounding box center [969, 378] width 38 height 13
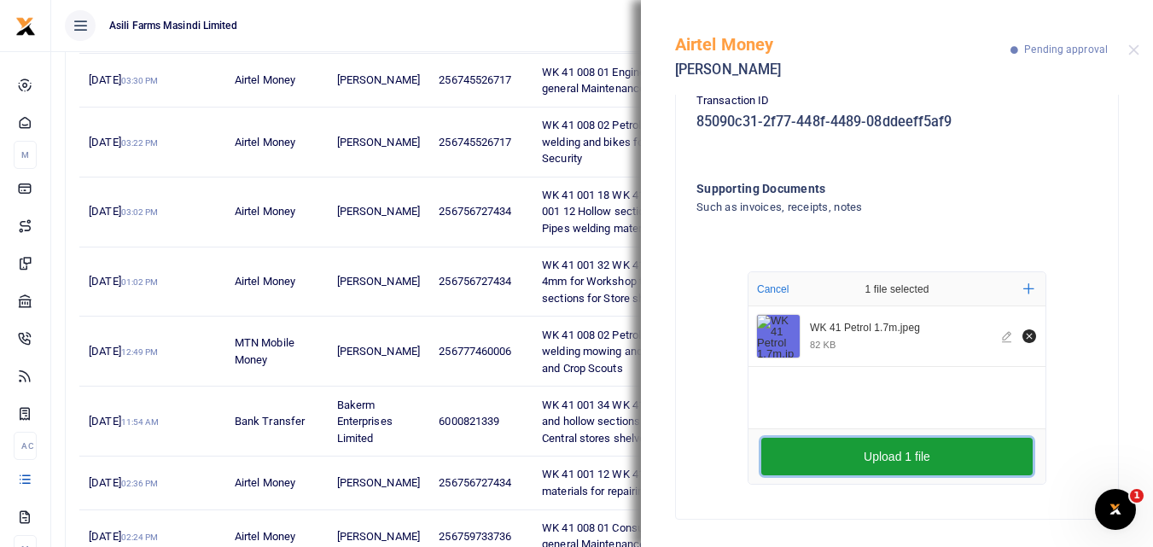
click at [898, 454] on button "Upload 1 file" at bounding box center [896, 457] width 271 height 38
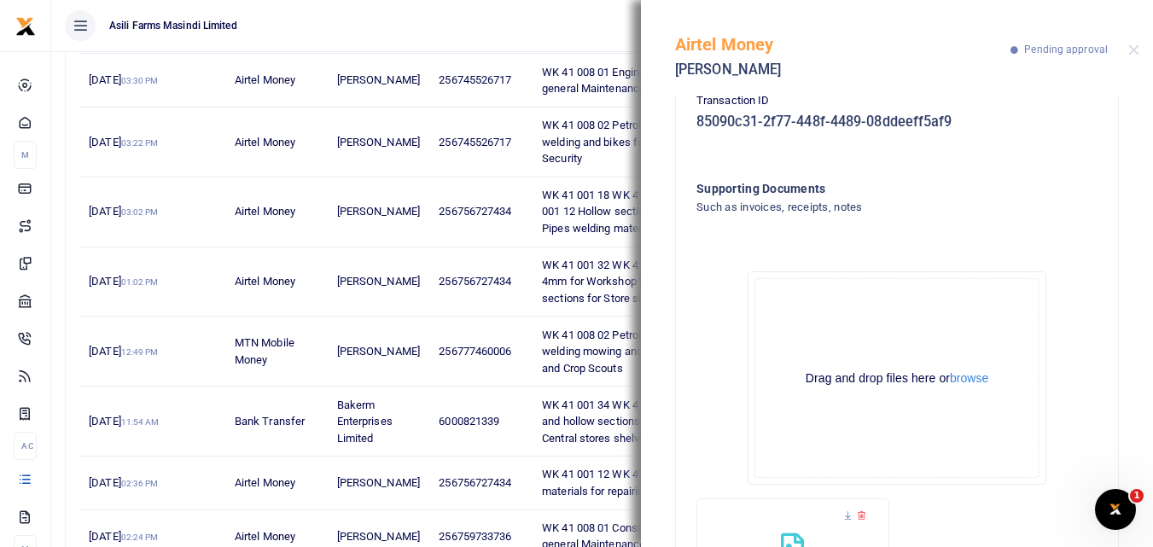
click at [1131, 44] on div "Airtel Money Betty Namukasa Pending approval" at bounding box center [897, 47] width 512 height 95
click at [1131, 46] on button "Close" at bounding box center [1133, 49] width 11 height 11
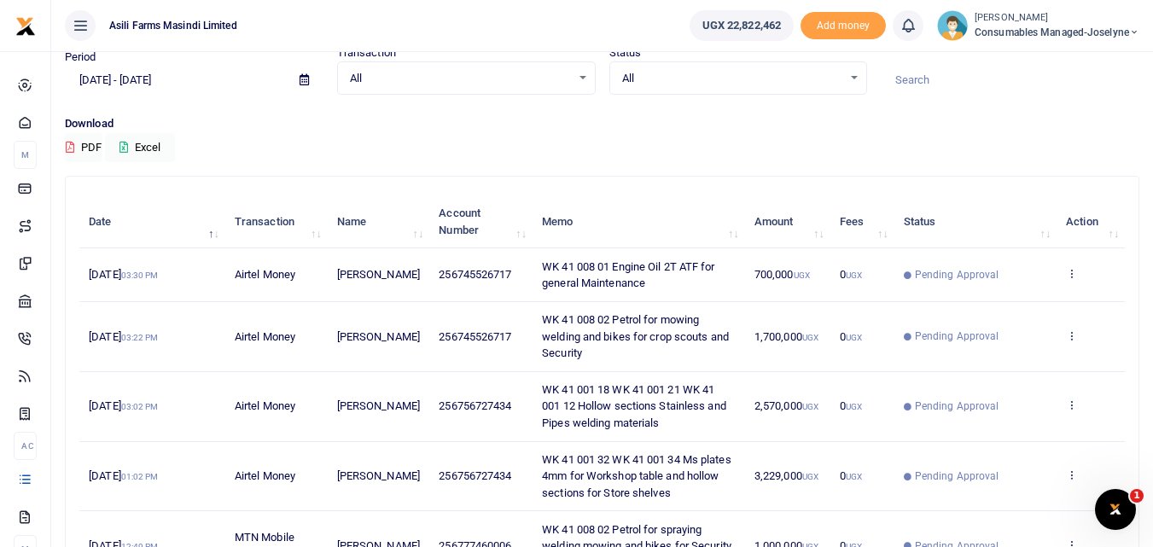
scroll to position [67, 0]
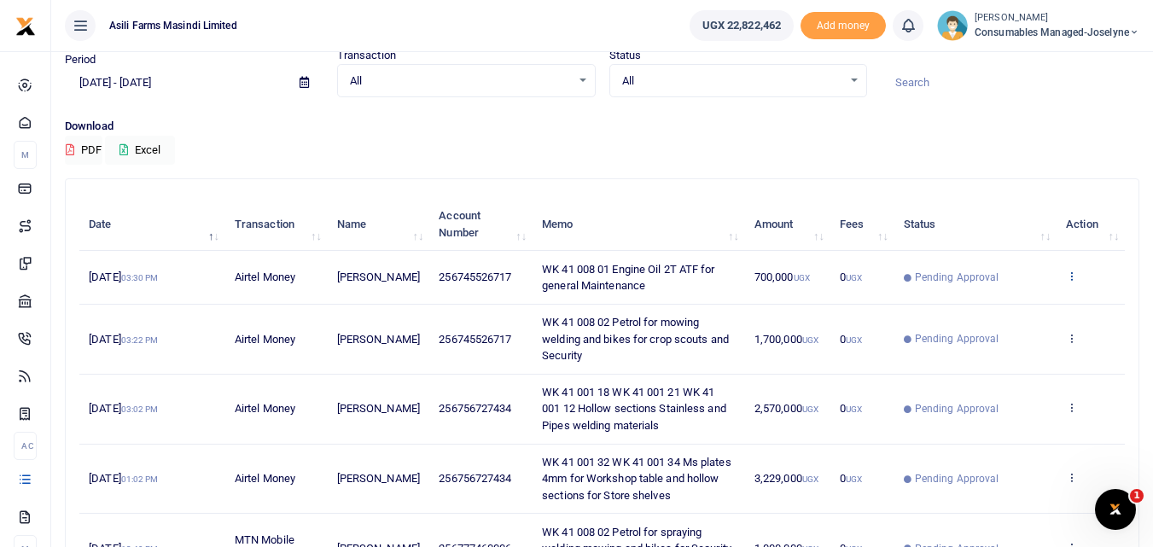
click at [1075, 283] on link at bounding box center [1071, 277] width 11 height 13
click at [1016, 298] on link "View details" at bounding box center [1008, 305] width 135 height 24
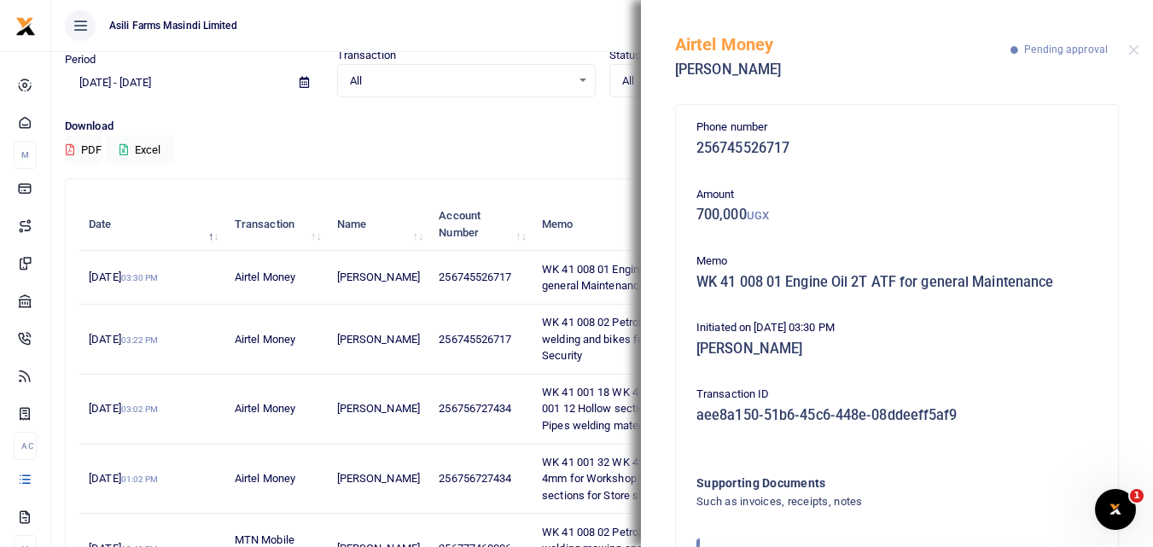
scroll to position [102, 0]
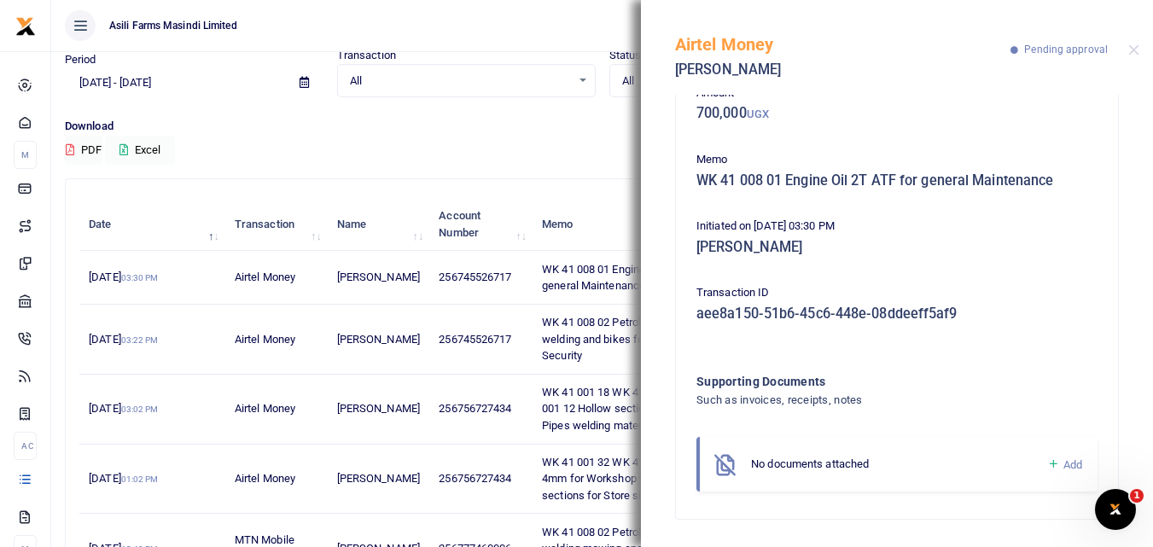
click at [1047, 462] on icon at bounding box center [1053, 464] width 13 height 15
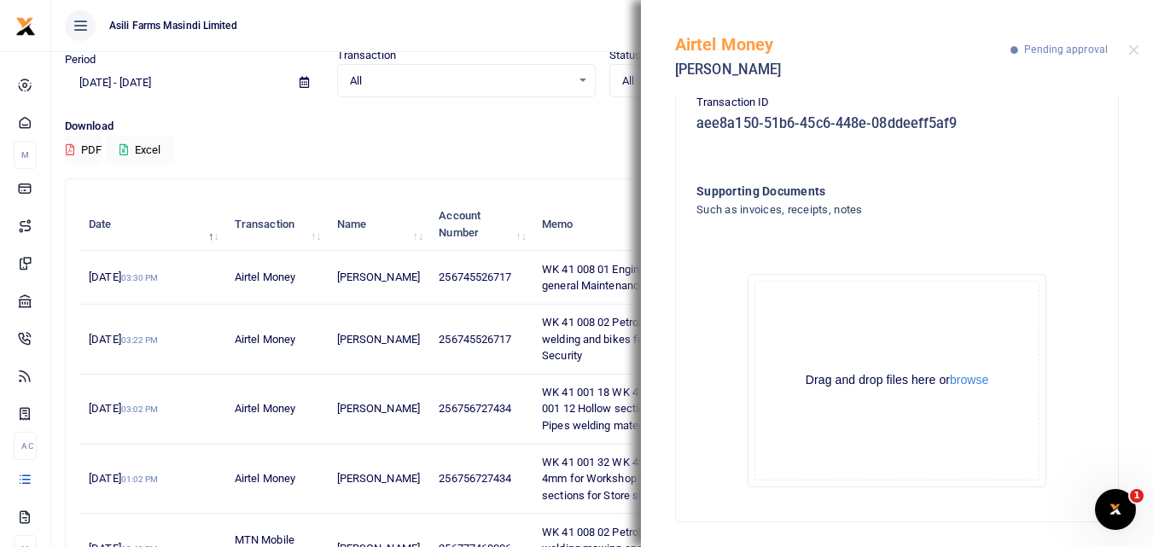
scroll to position [294, 0]
click at [959, 377] on button "browse" at bounding box center [969, 377] width 38 height 13
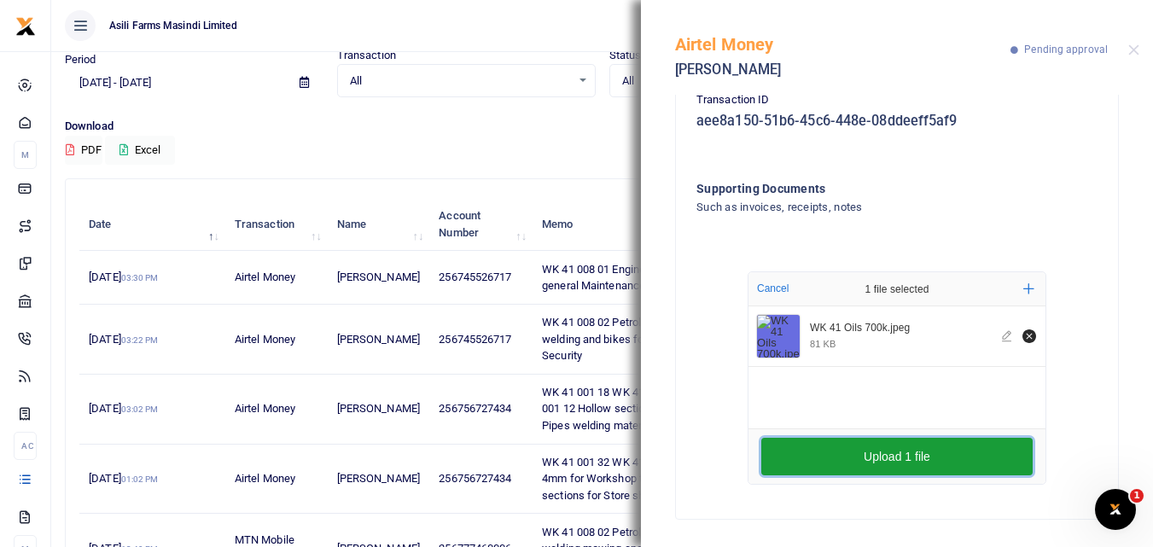
click at [870, 458] on button "Upload 1 file" at bounding box center [896, 457] width 271 height 38
